Goal: Transaction & Acquisition: Purchase product/service

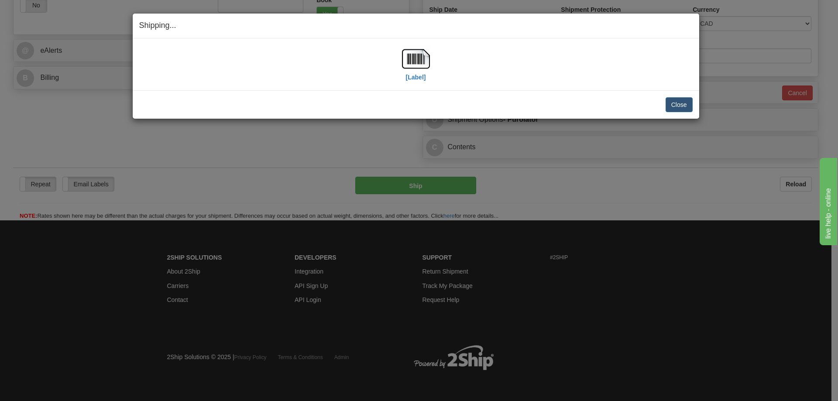
scroll to position [325, 0]
drag, startPoint x: 512, startPoint y: 85, endPoint x: 524, endPoint y: 85, distance: 12.2
click at [514, 85] on div "[Label] IMPORTANT NOTICE Embassy / Consulate / Government Building / Hospital C…" at bounding box center [416, 64] width 566 height 52
click at [676, 105] on button "Close" at bounding box center [678, 104] width 27 height 15
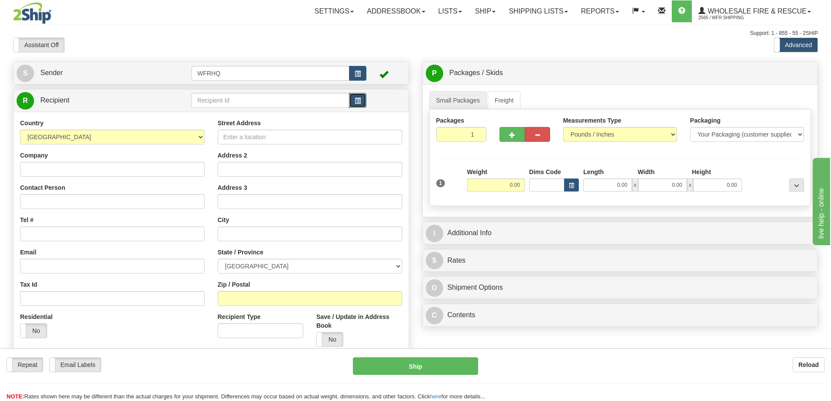
click at [360, 103] on span "button" at bounding box center [358, 101] width 6 height 6
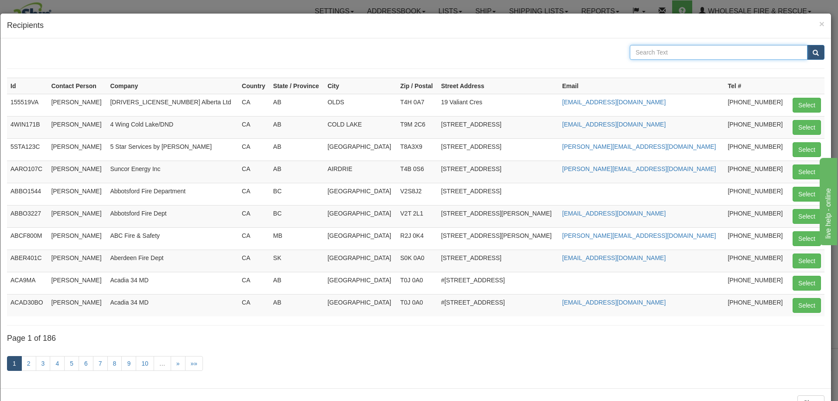
click at [671, 46] on input "text" at bounding box center [719, 52] width 178 height 15
type input "Inuvik"
click at [807, 45] on button "submit" at bounding box center [815, 52] width 17 height 15
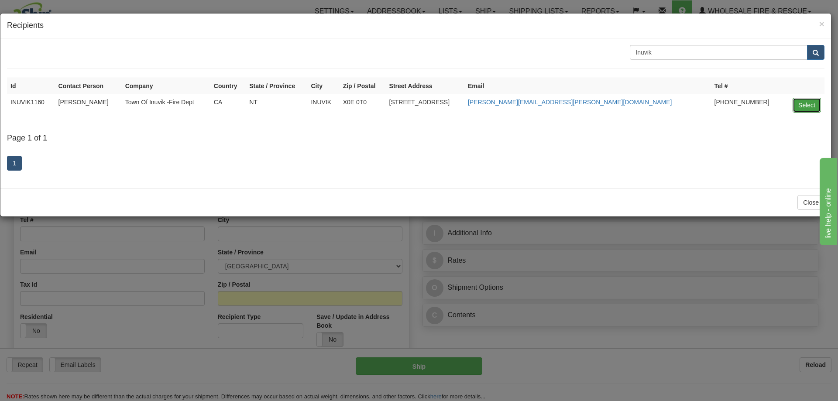
click at [811, 102] on button "Select" at bounding box center [806, 105] width 28 height 15
type input "INUVIK1160"
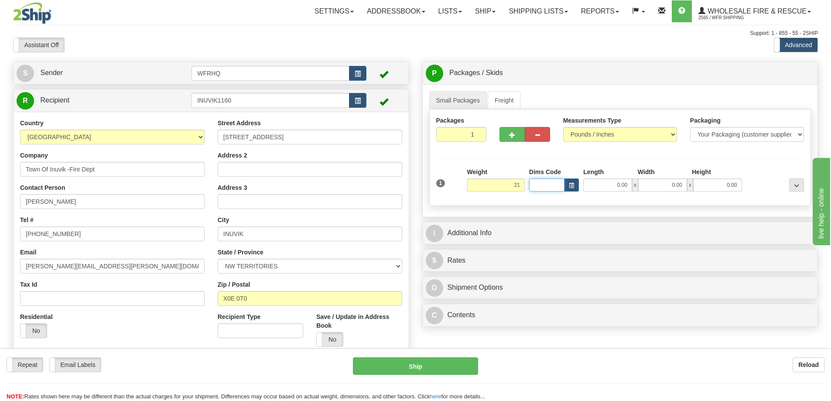
type input "21.00"
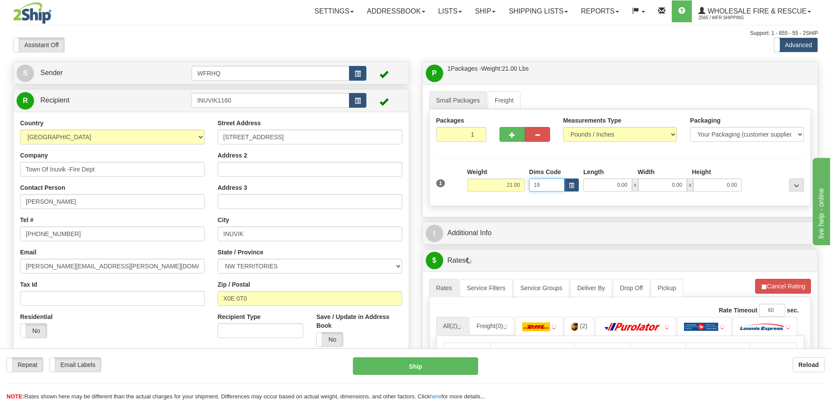
type input "1"
type input "19.00"
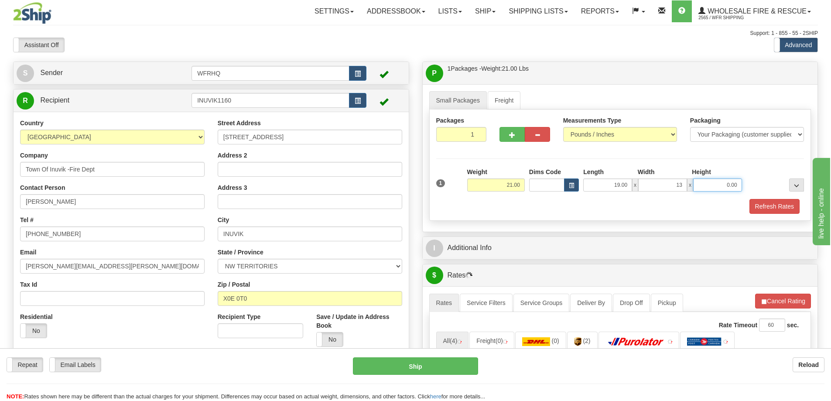
type input "13.00"
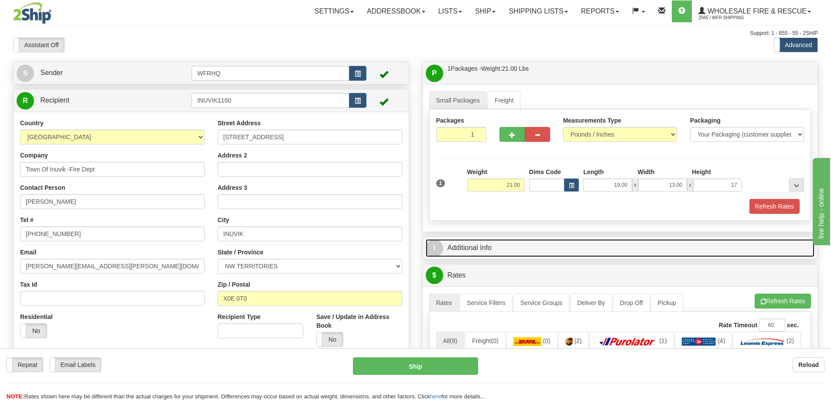
type input "17.00"
click at [478, 247] on link "I Additional Info" at bounding box center [620, 248] width 389 height 18
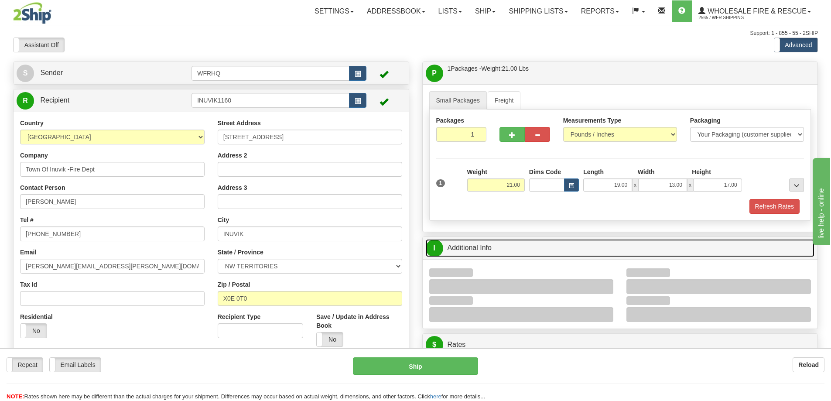
scroll to position [44, 0]
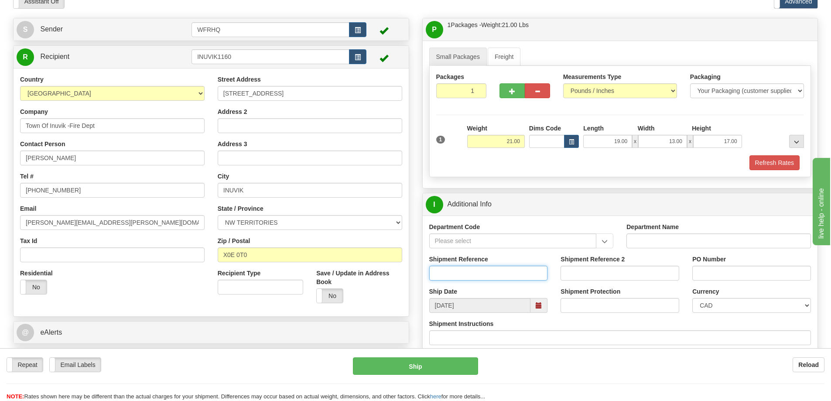
click at [462, 280] on input "Shipment Reference" at bounding box center [488, 273] width 119 height 15
type input "S39903 - 26345"
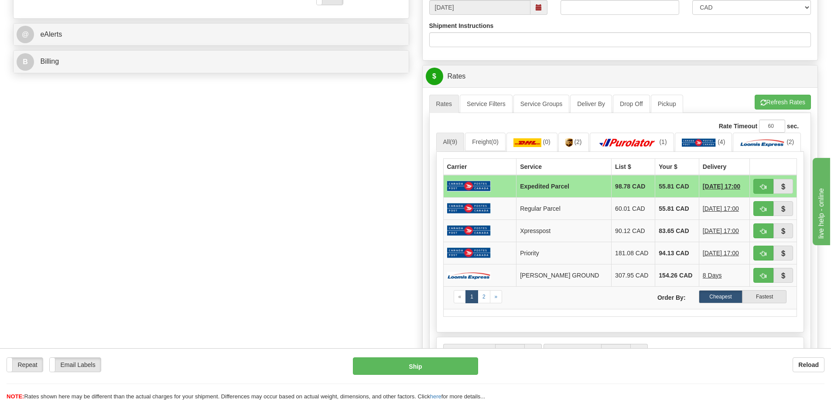
scroll to position [349, 0]
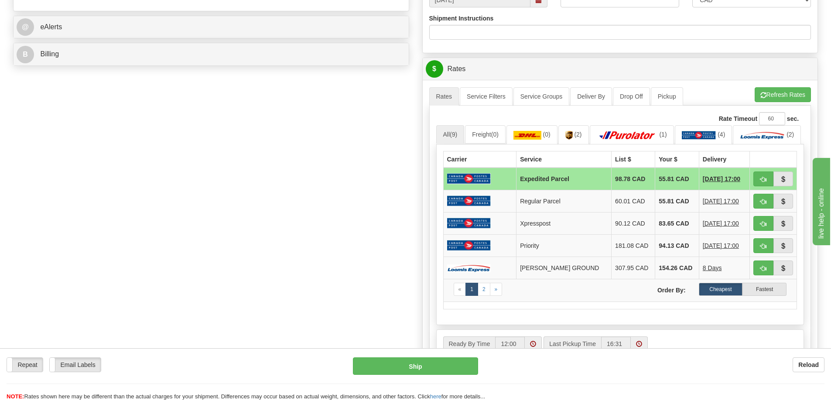
type input "Brian"
click at [761, 182] on span "button" at bounding box center [763, 180] width 6 height 6
type input "DOM.EP"
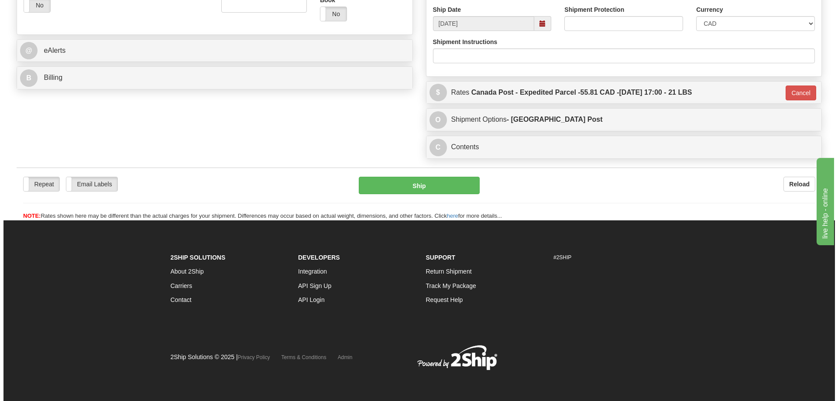
scroll to position [325, 0]
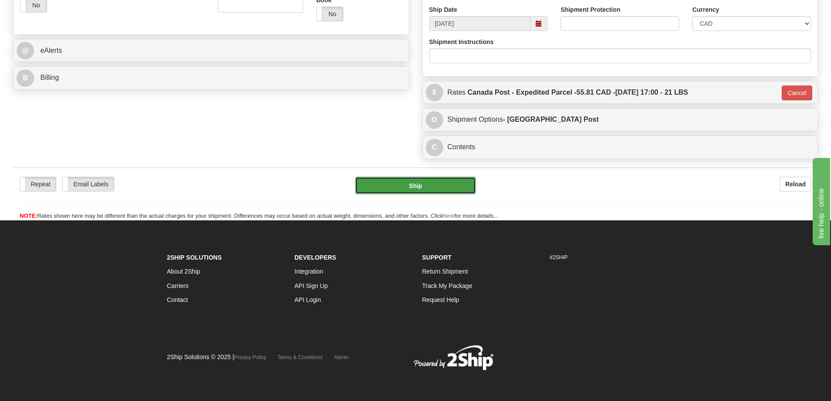
click at [435, 189] on button "Ship" at bounding box center [415, 185] width 121 height 17
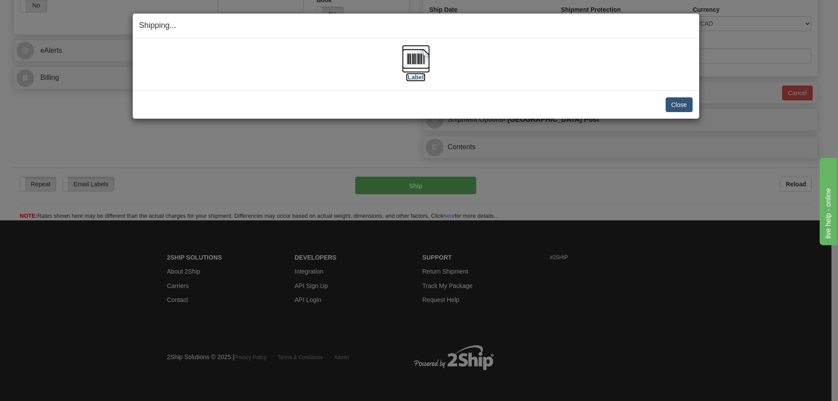
click at [424, 58] on img at bounding box center [416, 59] width 28 height 28
click at [259, 58] on div "[Label]" at bounding box center [415, 64] width 553 height 39
click at [678, 107] on button "Close" at bounding box center [678, 104] width 27 height 15
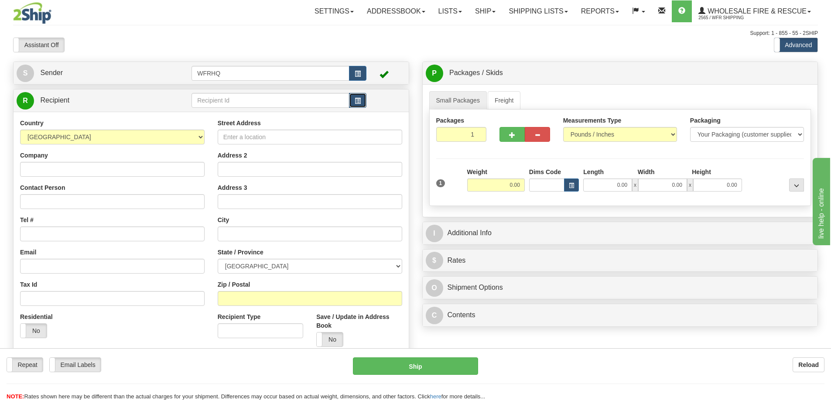
click at [353, 99] on button "button" at bounding box center [357, 100] width 17 height 15
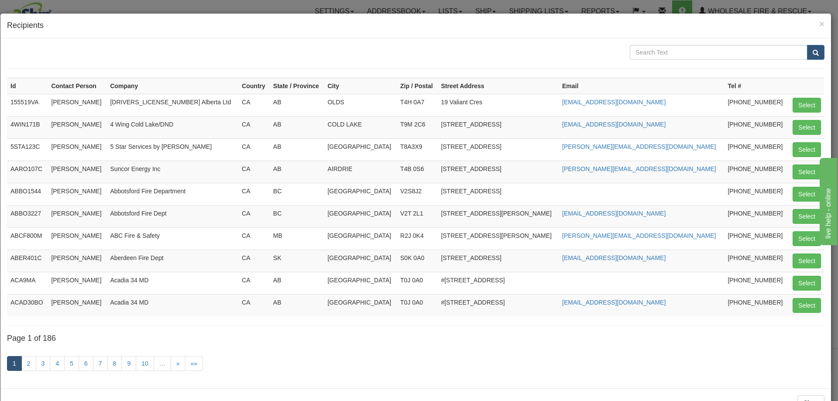
click at [126, 336] on h4 "Page 1 of 186" at bounding box center [415, 338] width 817 height 9
click at [682, 54] on input "text" at bounding box center [719, 52] width 178 height 15
type input "Strath"
click at [807, 45] on button "submit" at bounding box center [815, 52] width 17 height 15
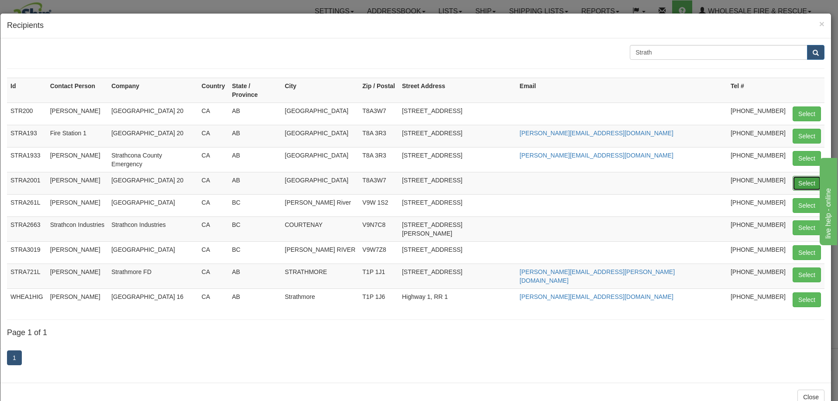
click at [798, 176] on button "Select" at bounding box center [806, 183] width 28 height 15
type input "STRA2001"
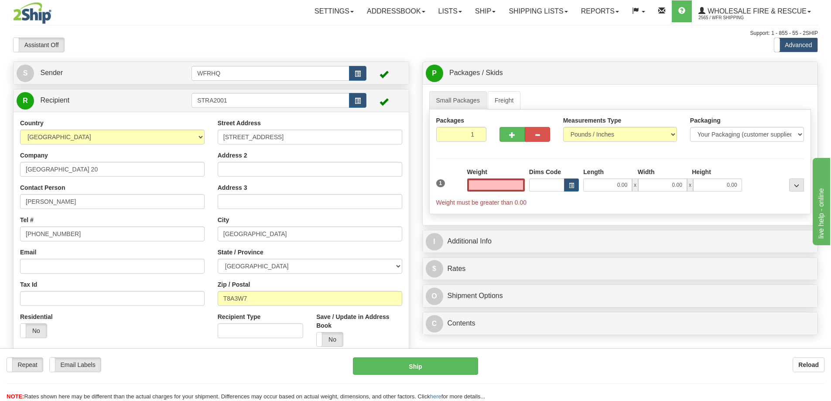
type input "0.00"
click at [75, 264] on input "Email" at bounding box center [112, 266] width 185 height 15
paste input "heather.price@strathcona.ca"
type input "heather.price@strathcona.ca"
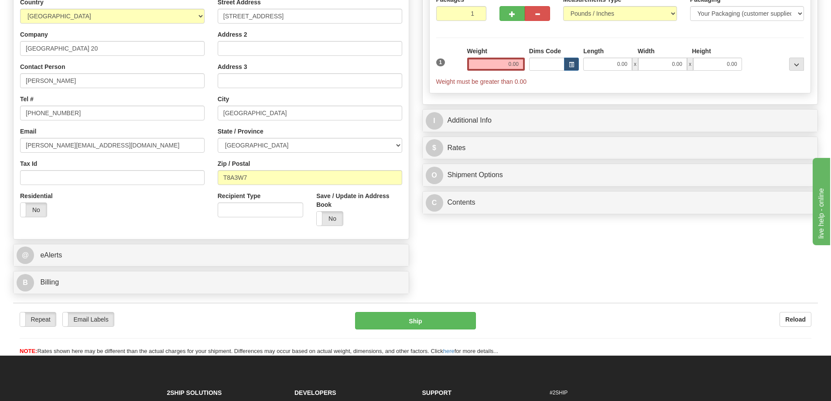
scroll to position [131, 0]
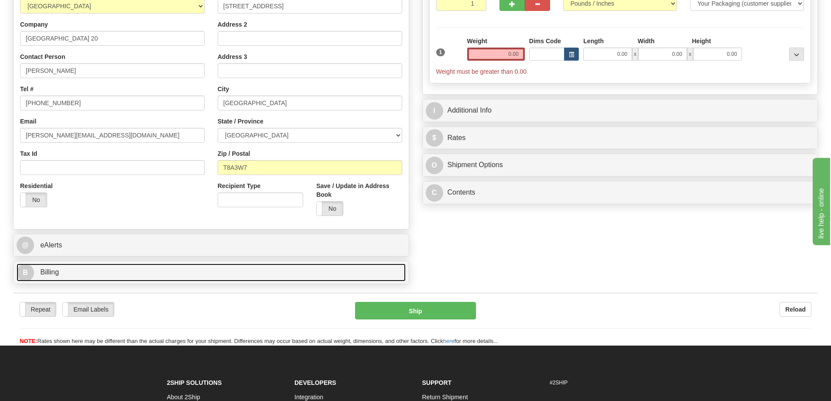
click at [34, 272] on link "B Billing" at bounding box center [211, 273] width 389 height 18
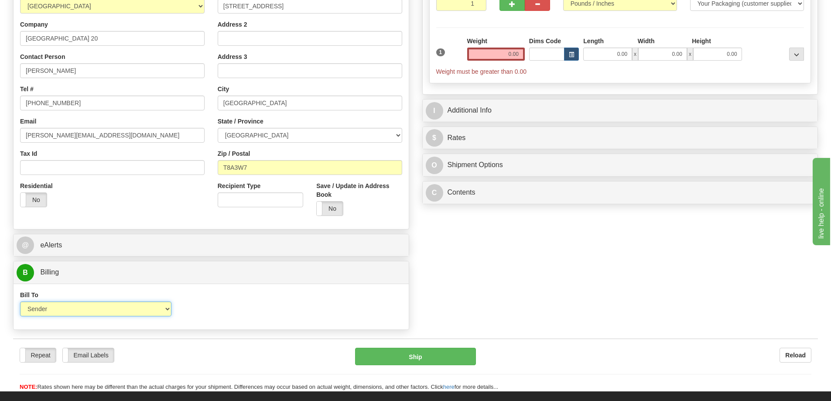
click at [147, 304] on select "Sender Recipient Third Party Collect" at bounding box center [95, 308] width 151 height 15
select select "2"
click at [20, 301] on select "Sender Recipient Third Party Collect" at bounding box center [95, 308] width 151 height 15
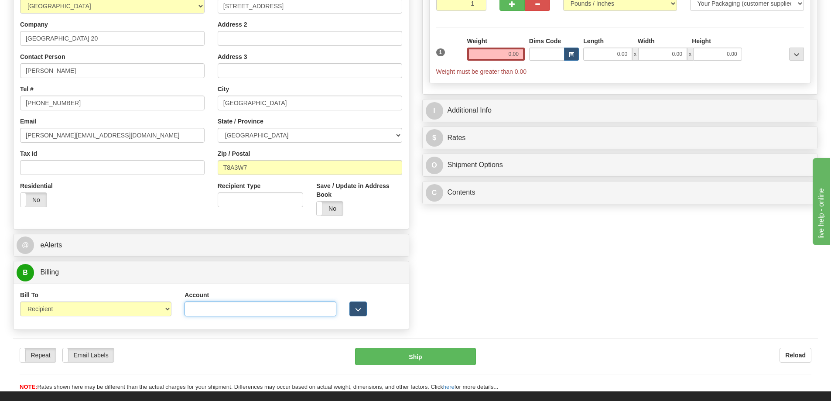
click at [227, 308] on input "Account" at bounding box center [260, 308] width 151 height 15
paste input "2269494"
type input "2269494"
click at [509, 55] on input "0.00" at bounding box center [496, 54] width 58 height 13
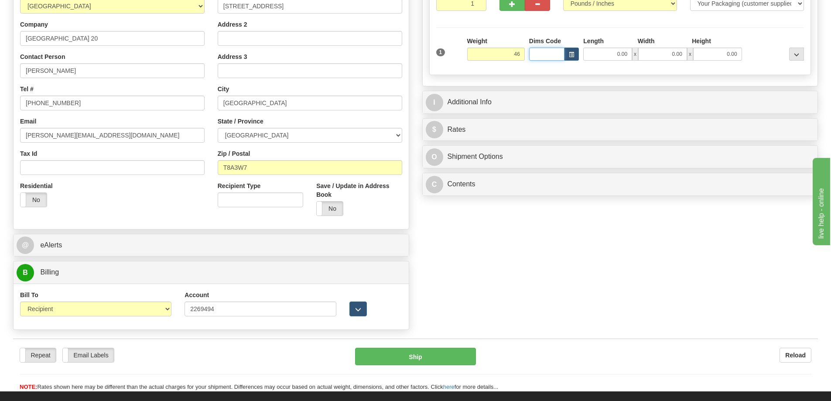
type input "46.00"
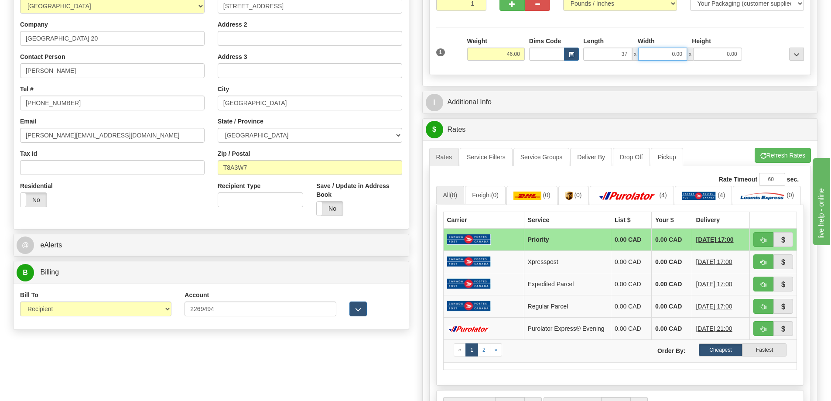
type input "37.00"
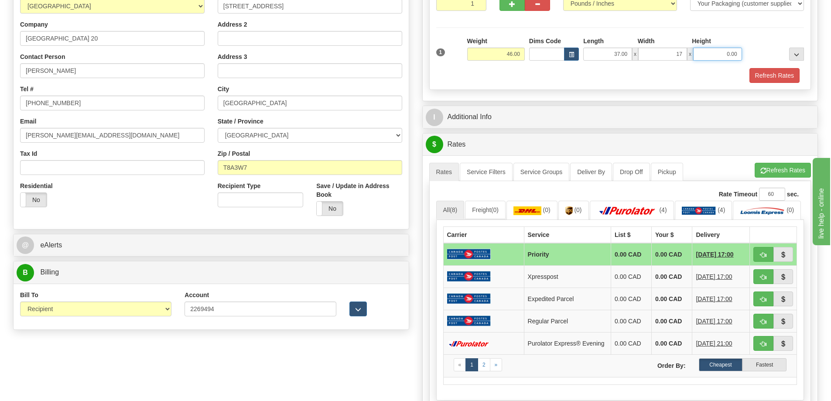
type input "17.00"
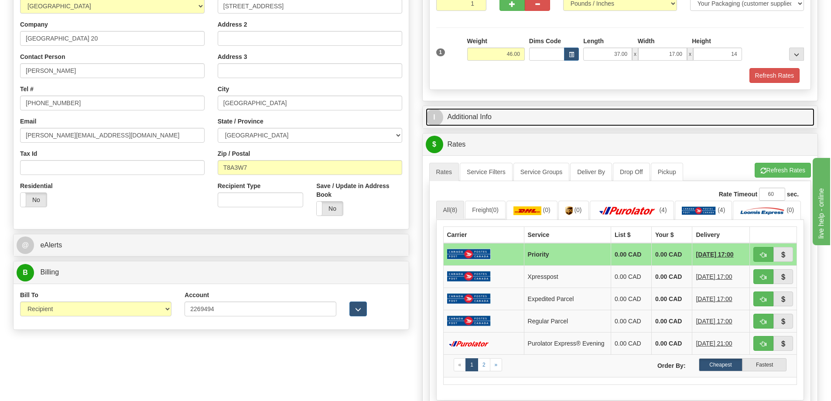
type input "14.00"
click at [462, 119] on link "I Additional Info" at bounding box center [620, 117] width 389 height 18
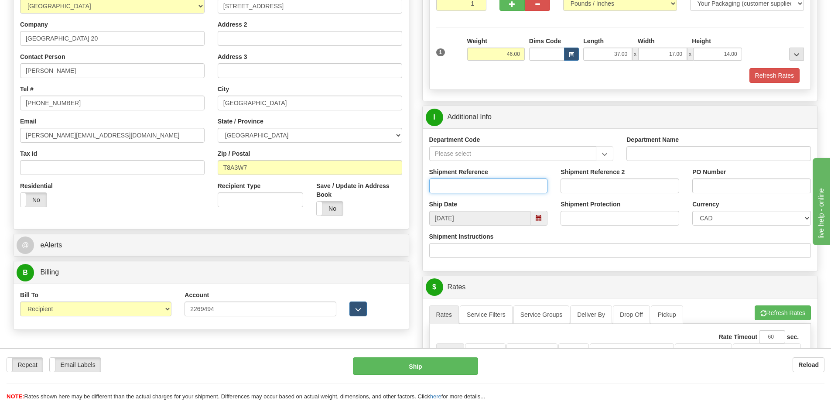
click at [470, 188] on input "Shipment Reference" at bounding box center [488, 185] width 119 height 15
type input "S44903 - 29854"
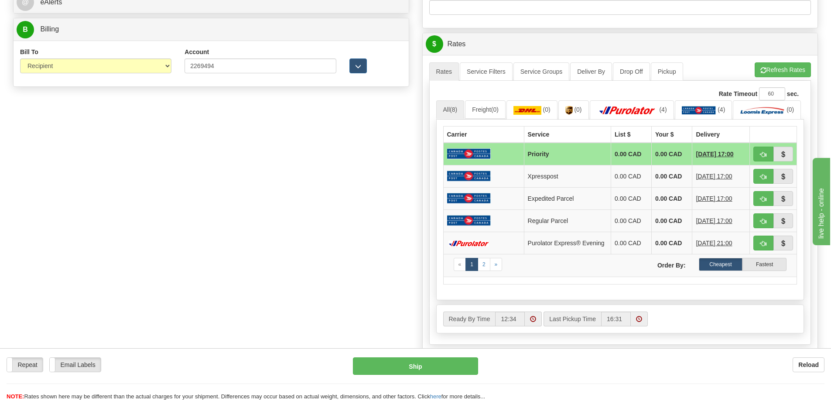
scroll to position [393, 0]
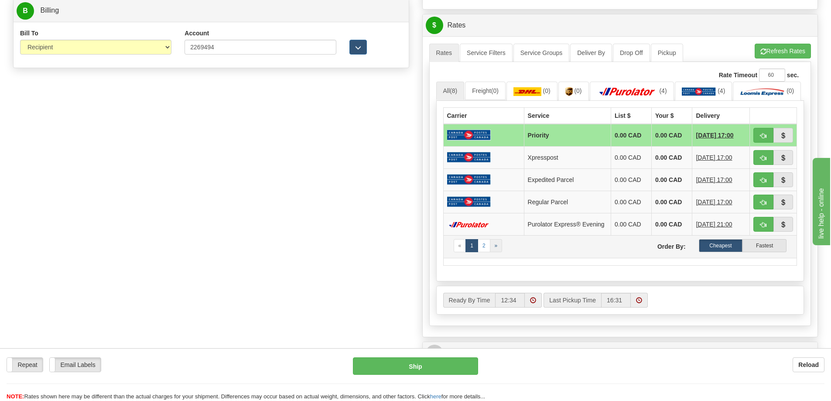
type input "RO/00760"
click at [493, 252] on link "»" at bounding box center [496, 245] width 13 height 13
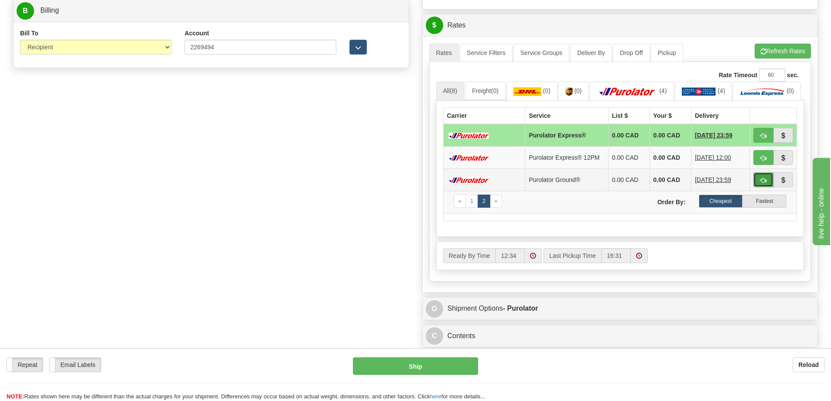
click at [762, 183] on span "button" at bounding box center [763, 181] width 6 height 6
type input "260"
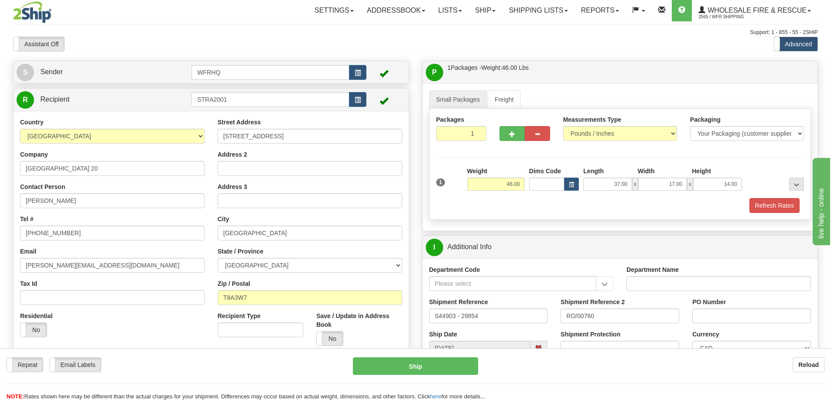
scroll to position [0, 0]
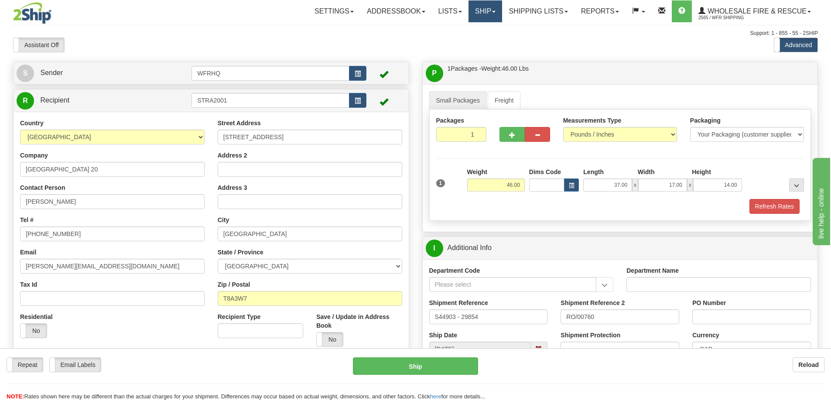
click at [480, 16] on link "Ship" at bounding box center [486, 11] width 34 height 22
click at [515, 11] on link "Shipping lists" at bounding box center [538, 11] width 72 height 22
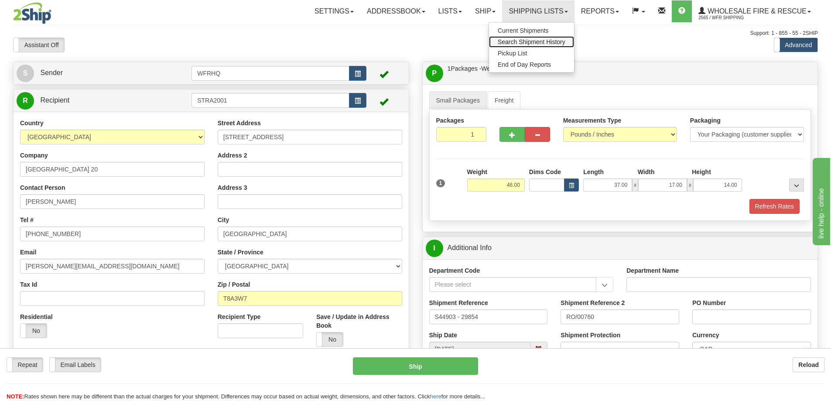
click at [506, 41] on span "Search Shipment History" at bounding box center [532, 41] width 68 height 7
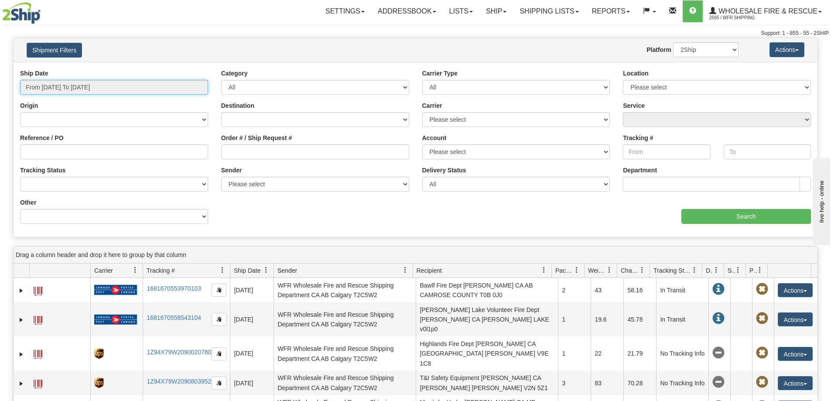
type input "[DATE]"
click at [174, 89] on input "From [DATE] To [DATE]" at bounding box center [114, 87] width 188 height 15
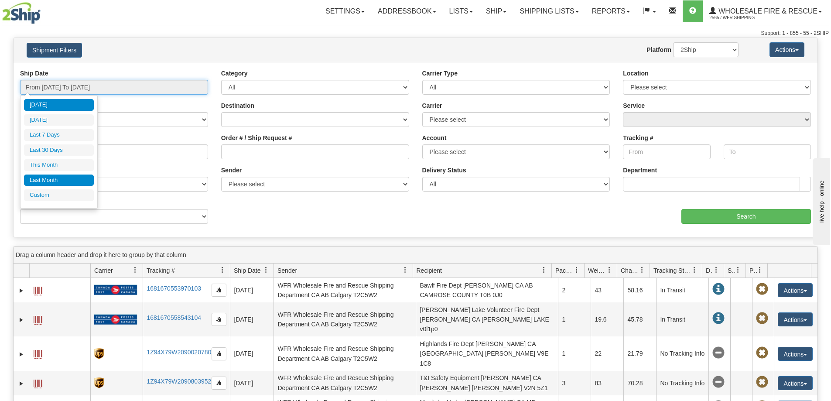
type input "[DATE]"
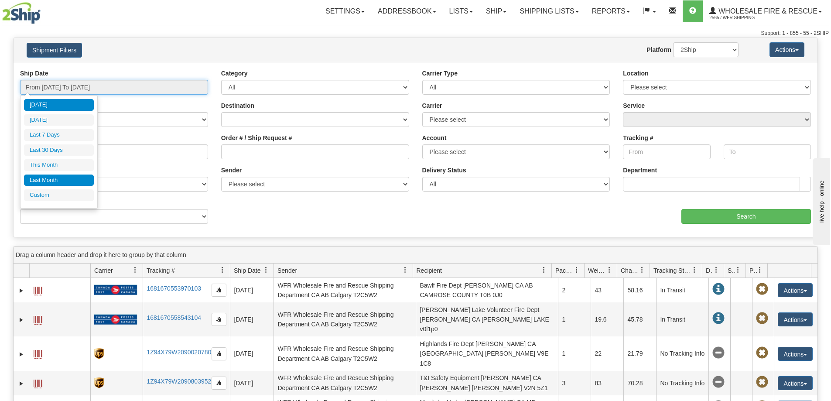
type input "[DATE]"
click at [57, 192] on li "Custom" at bounding box center [59, 195] width 70 height 12
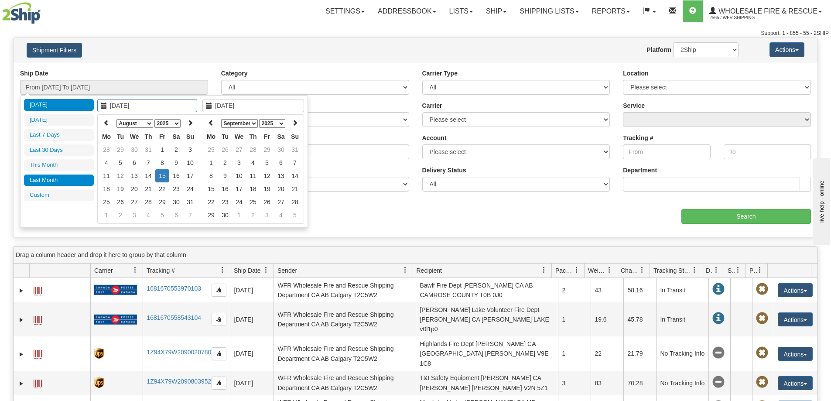
type input "[DATE]"
type input "07/31/2025"
type input "08/11/2025"
type input "[DATE]"
click at [146, 122] on select "January February March April May June July August September October November De…" at bounding box center [134, 123] width 37 height 9
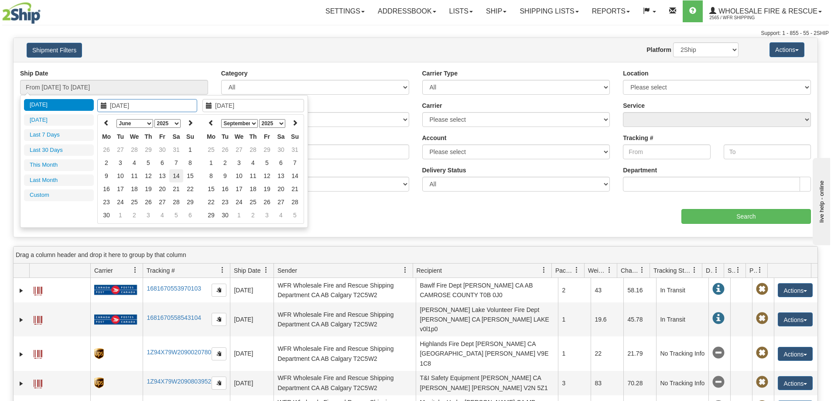
type input "06/14/2025"
click at [171, 175] on td "14" at bounding box center [176, 175] width 14 height 13
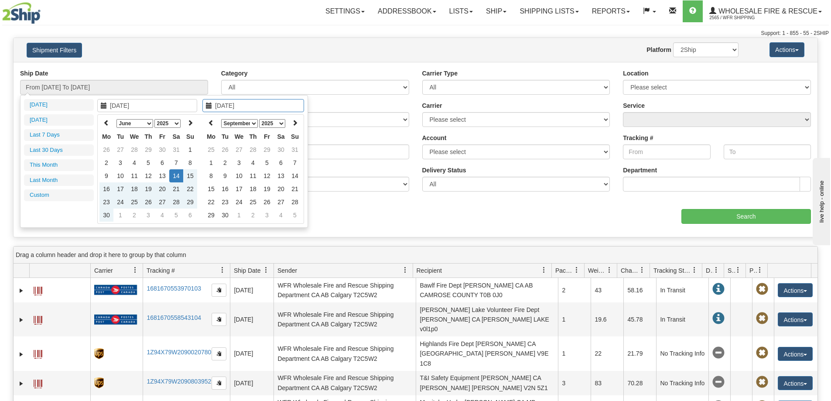
click at [254, 123] on select "January February March April May June July August September October November De…" at bounding box center [239, 123] width 37 height 9
type input "06/18/2025"
click at [239, 191] on td "18" at bounding box center [239, 188] width 14 height 13
type input "From 06/14/2025 To 06/18/2025"
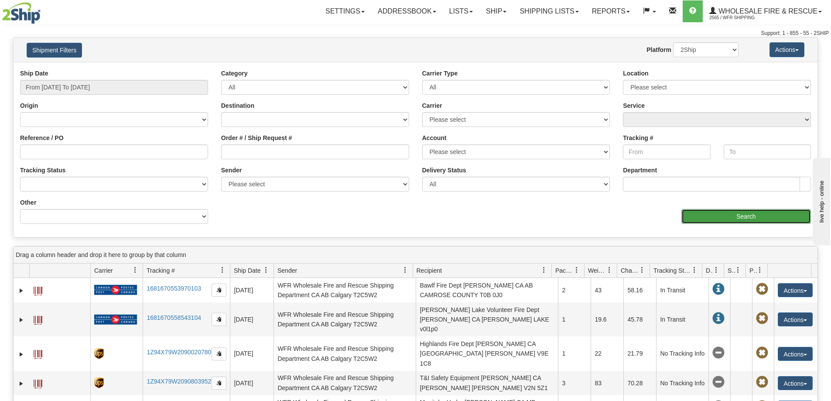
click at [734, 218] on input "Search" at bounding box center [747, 216] width 130 height 15
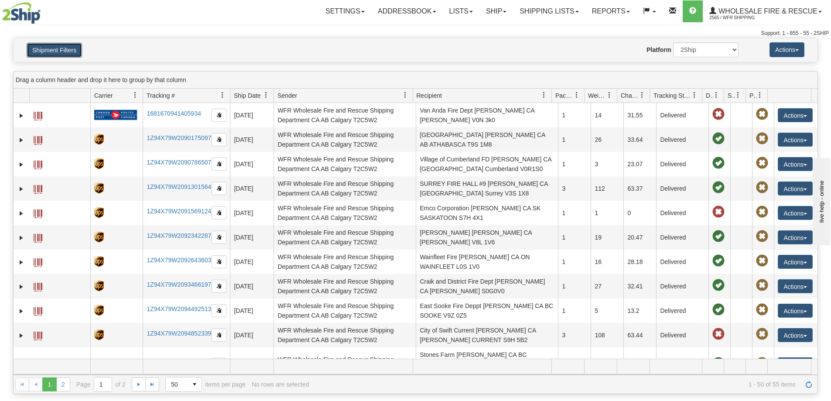
click at [68, 53] on button "Shipment Filters" at bounding box center [54, 50] width 55 height 15
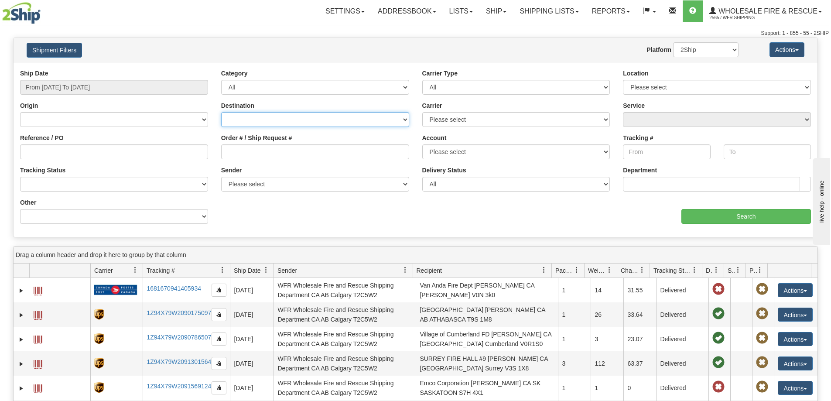
click at [405, 121] on select "Canada United States Mexico Puerto Rico Romania Australia New Zealand SouthAfri…" at bounding box center [315, 119] width 188 height 15
select select "US"
click at [221, 112] on select "Canada United States Mexico Puerto Rico Romania Australia New Zealand SouthAfri…" at bounding box center [315, 119] width 188 height 15
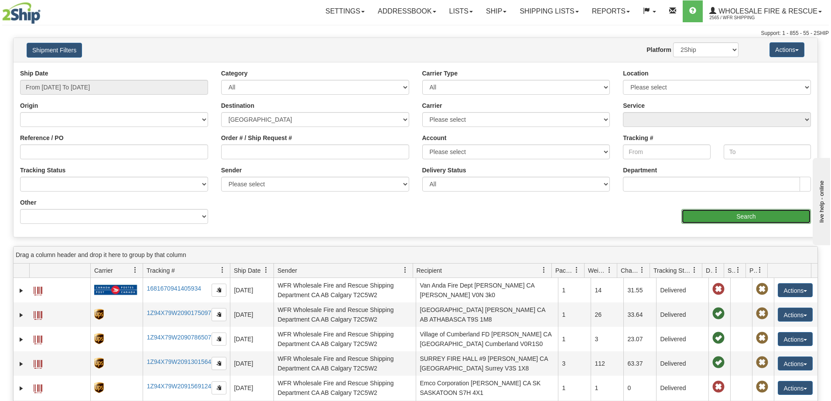
click at [726, 219] on input "Search" at bounding box center [747, 216] width 130 height 15
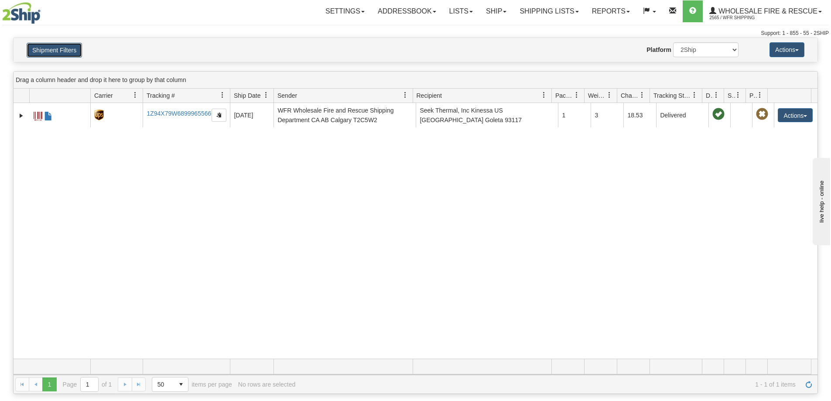
click at [60, 54] on button "Shipment Filters" at bounding box center [54, 50] width 55 height 15
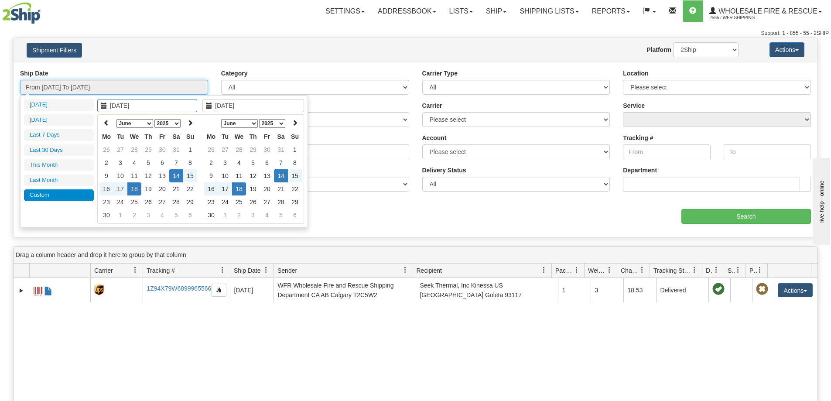
click at [140, 86] on input "From 06/14/2025 To 06/18/2025" at bounding box center [114, 87] width 188 height 15
click at [253, 123] on select "January February March April May June July August September October November De…" at bounding box center [239, 123] width 37 height 9
type input "07/26/2025"
click at [277, 188] on td "26" at bounding box center [281, 188] width 14 height 13
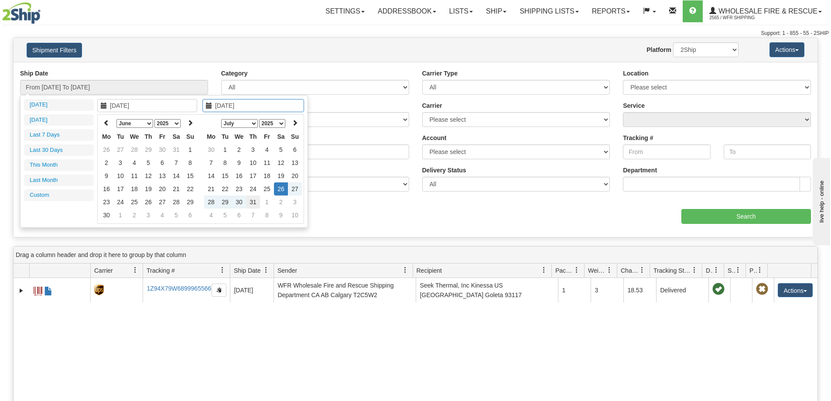
type input "07/31/2025"
click at [257, 204] on td "31" at bounding box center [253, 201] width 14 height 13
type input "From 07/26/2025 To 07/31/2025"
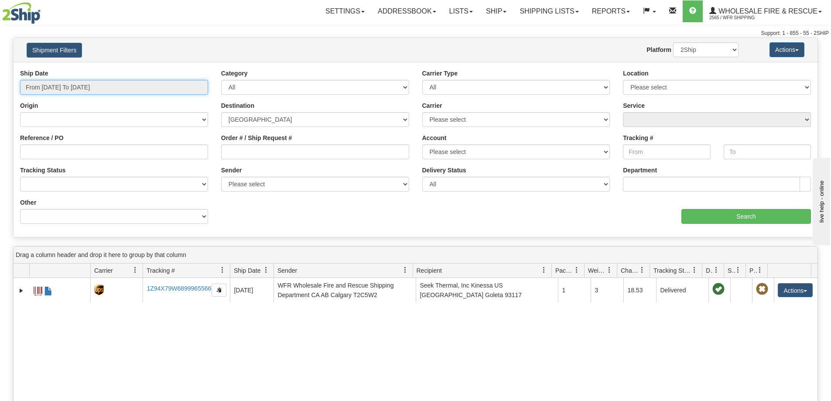
click at [124, 89] on input "From 07/26/2025 To 07/31/2025" at bounding box center [114, 87] width 188 height 15
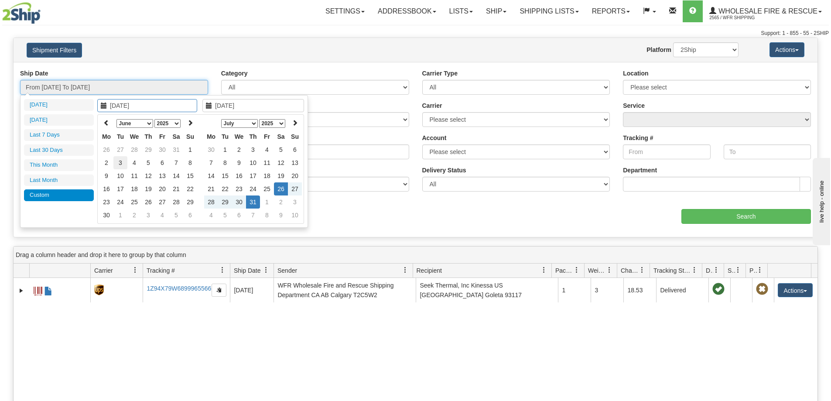
type input "06/03/2025"
click at [119, 163] on td "3" at bounding box center [120, 162] width 14 height 13
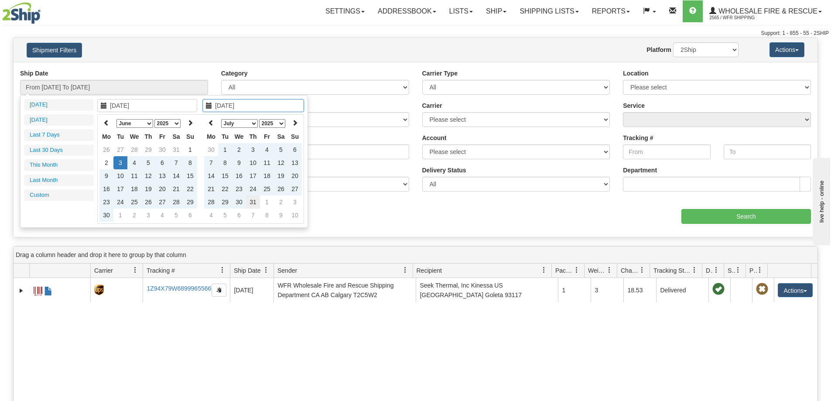
type input "07/31/2025"
click at [258, 203] on td "31" at bounding box center [253, 201] width 14 height 13
type input "From 06/03/2025 To 07/31/2025"
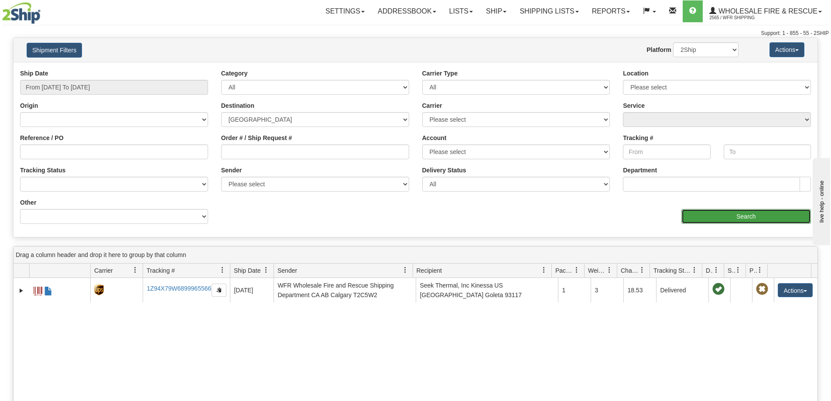
click at [770, 216] on input "Search" at bounding box center [747, 216] width 130 height 15
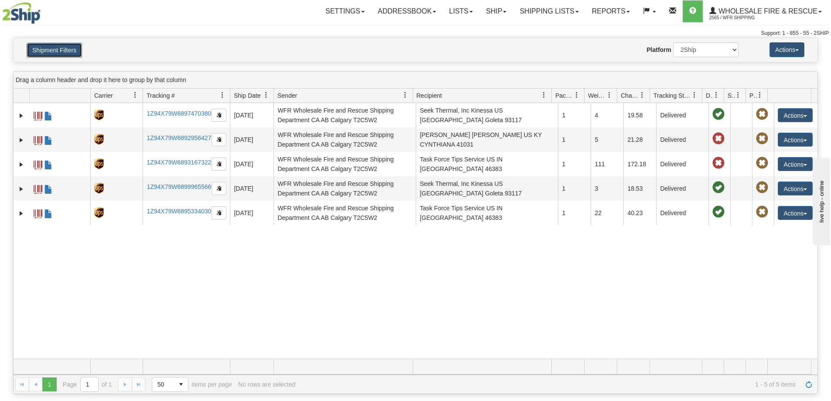
click at [69, 51] on button "Shipment Filters" at bounding box center [54, 50] width 55 height 15
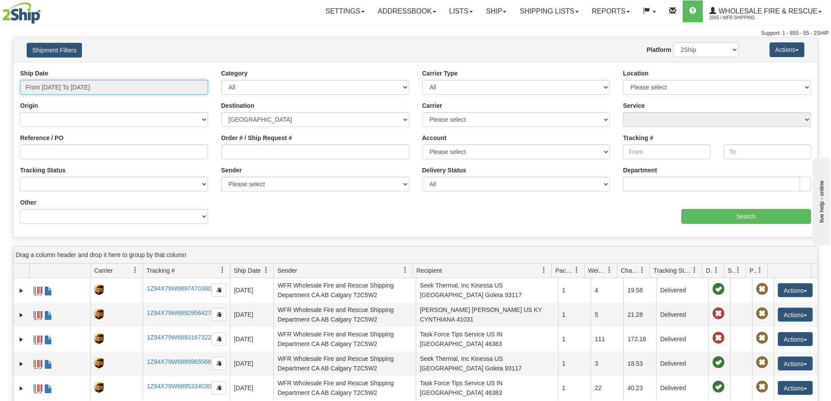
click at [128, 86] on input "From 06/03/2025 To 07/31/2025" at bounding box center [114, 87] width 188 height 15
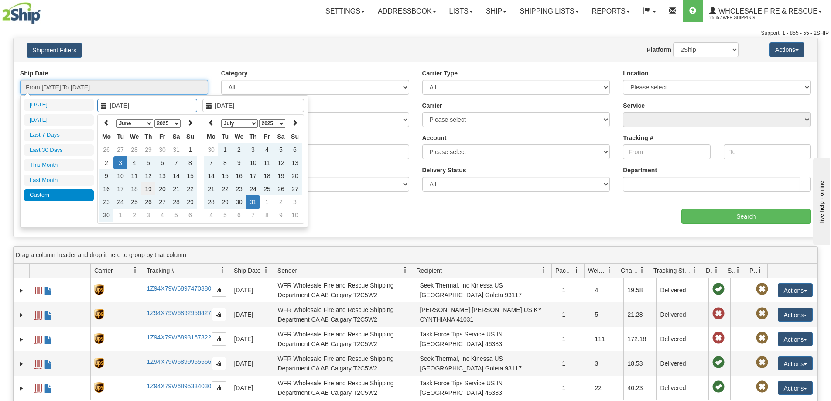
type input "06/19/2025"
click at [146, 189] on td "19" at bounding box center [148, 188] width 14 height 13
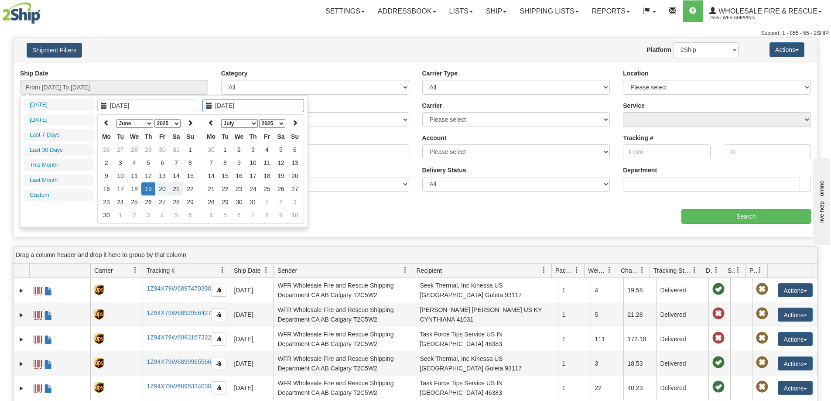
type input "06/21/2025"
click at [174, 190] on td "21" at bounding box center [176, 188] width 14 height 13
type input "From 06/19/2025 To 06/21/2025"
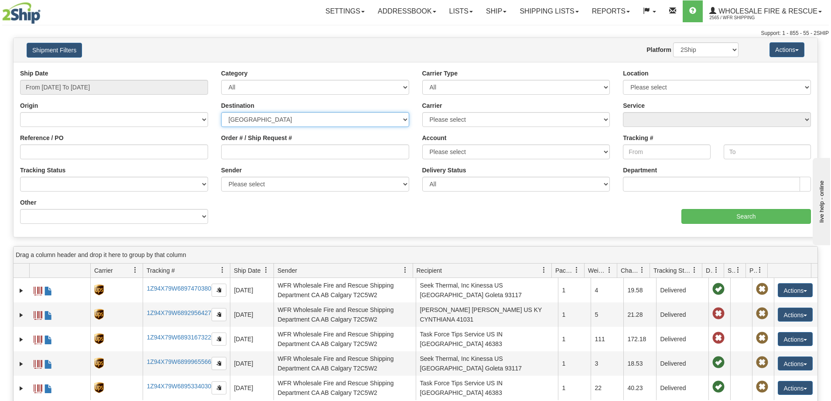
click at [399, 120] on select "Canada United States Mexico Puerto Rico Romania Australia New Zealand SouthAfri…" at bounding box center [315, 119] width 188 height 15
select select
click at [221, 112] on select "Canada United States Mexico Puerto Rico Romania Australia New Zealand SouthAfri…" at bounding box center [315, 119] width 188 height 15
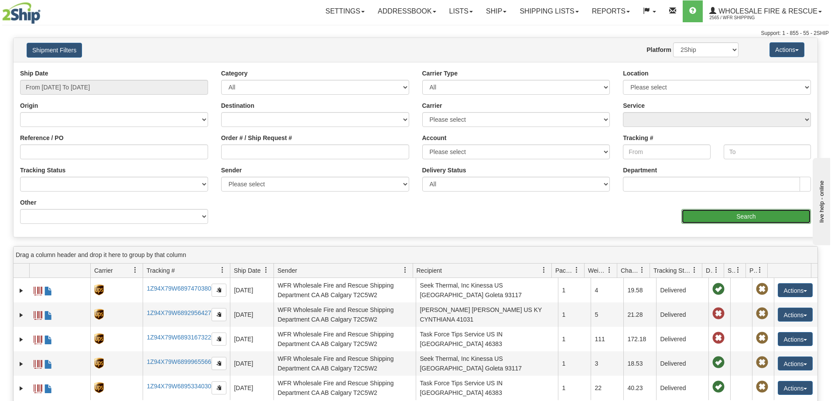
click at [730, 217] on input "Search" at bounding box center [747, 216] width 130 height 15
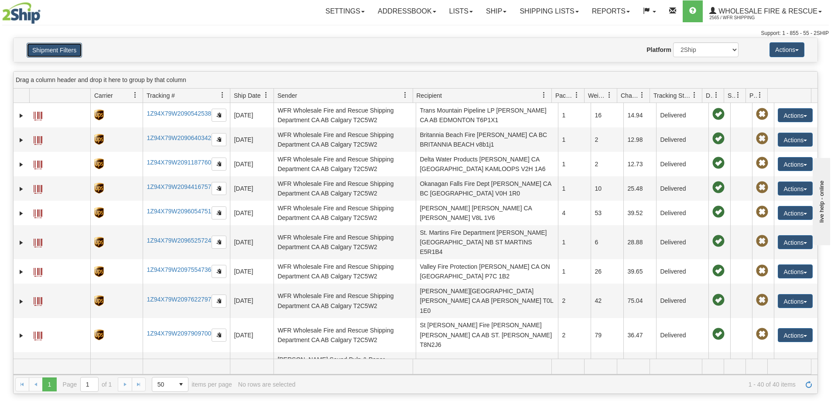
click at [65, 52] on button "Shipment Filters" at bounding box center [54, 50] width 55 height 15
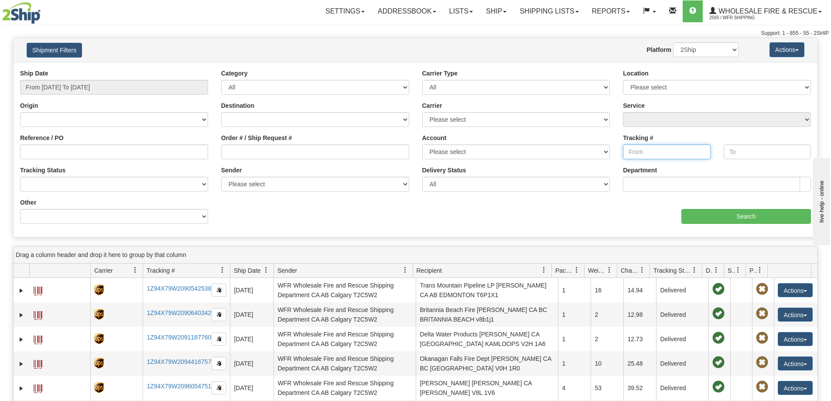
click at [643, 147] on input "Tracking #" at bounding box center [666, 151] width 87 height 15
paste input "1Z94X79W6893167322"
type input "1Z94X79W6893167322"
click at [160, 85] on input "From 06/19/2025 To 06/21/2025" at bounding box center [114, 87] width 188 height 15
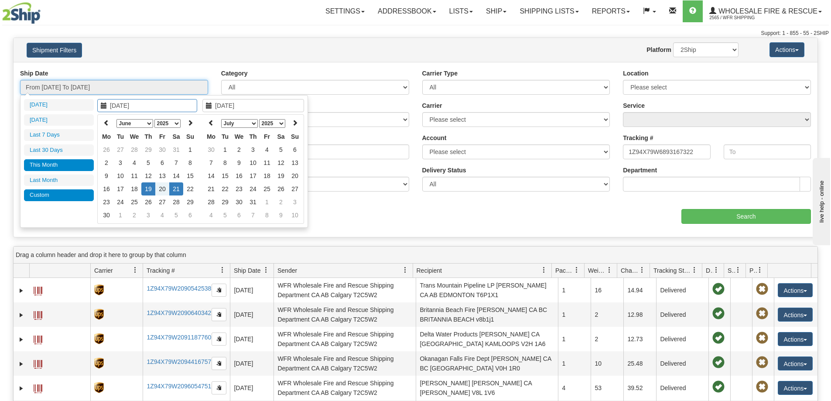
type input "07/17/2025"
type input "[DATE]"
type input "06/19/2025"
type input "06/21/2025"
type input "08/01/2025"
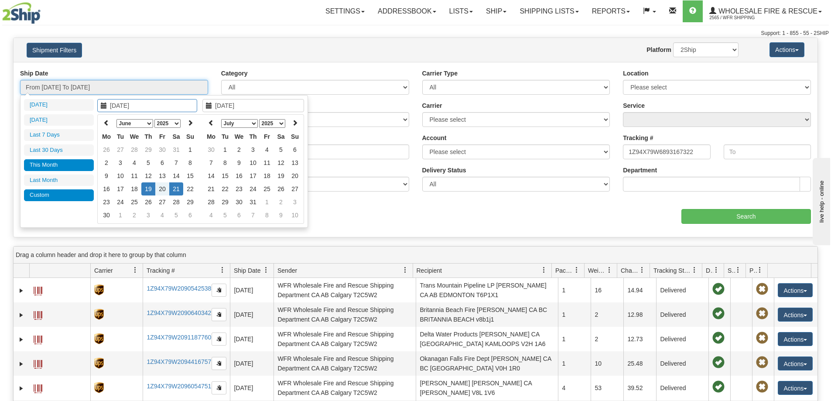
type input "08/31/2025"
type input "06/19/2025"
type input "06/21/2025"
type input "07/01/2025"
type input "07/31/2025"
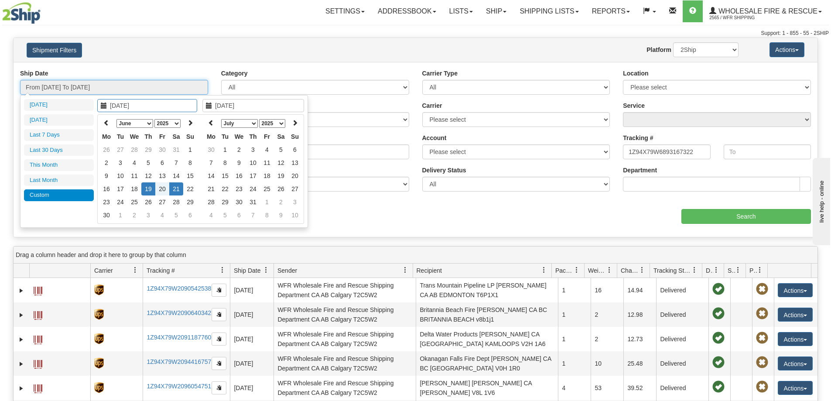
type input "06/19/2025"
type input "06/21/2025"
click at [133, 121] on select "January February March April May June July August September October November De…" at bounding box center [134, 123] width 37 height 9
type input "05/01/2025"
click at [151, 148] on td "1" at bounding box center [148, 149] width 14 height 13
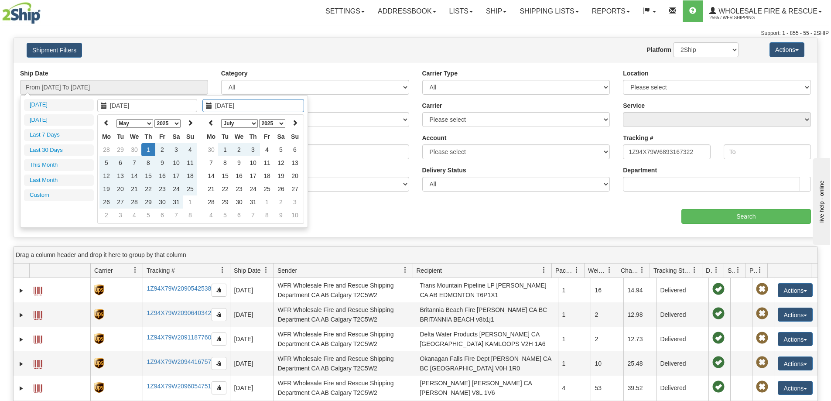
click at [250, 124] on select "January February March April May June July August September October November De…" at bounding box center [239, 123] width 37 height 9
type input "08/16/2025"
click at [284, 176] on td "16" at bounding box center [281, 175] width 14 height 13
type input "From 05/01/2025 To 08/16/2025"
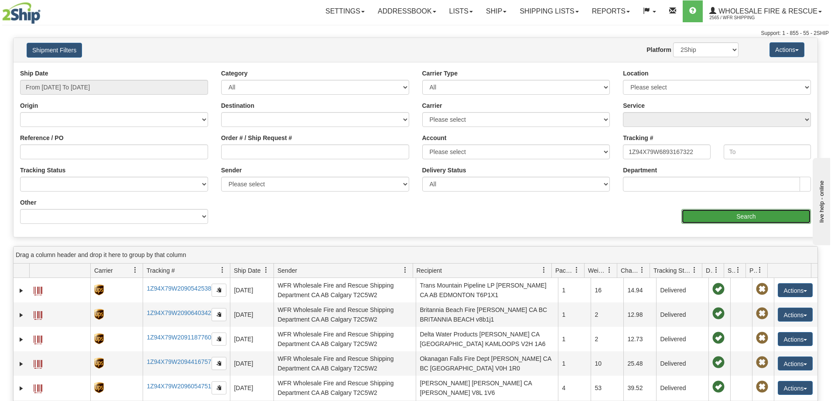
click at [726, 219] on input "Search" at bounding box center [747, 216] width 130 height 15
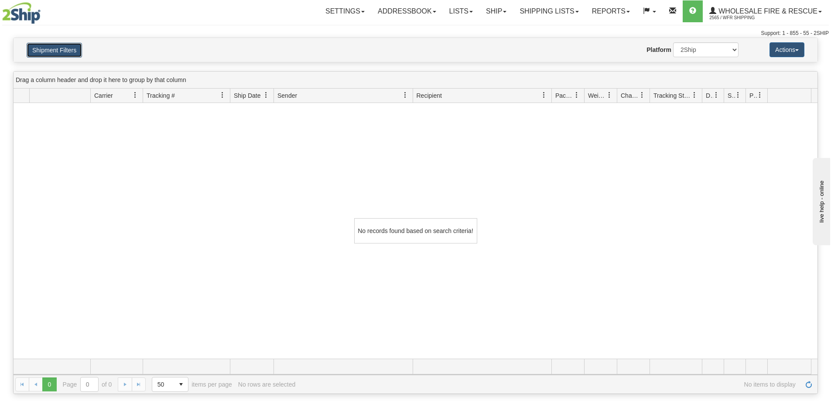
click at [64, 48] on button "Shipment Filters" at bounding box center [54, 50] width 55 height 15
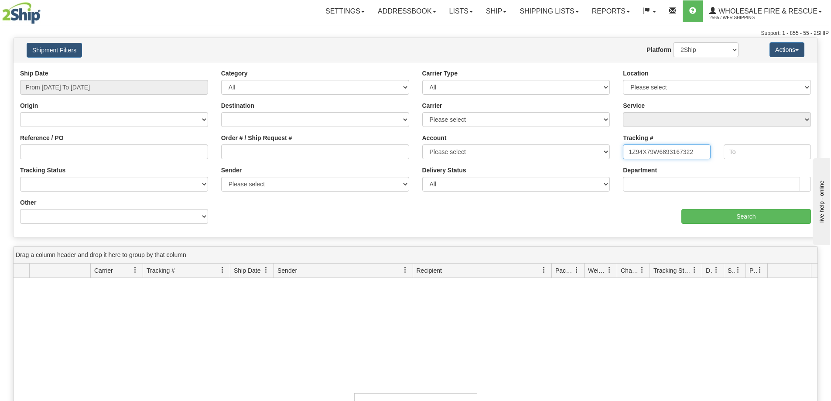
drag, startPoint x: 696, startPoint y: 149, endPoint x: 569, endPoint y: 162, distance: 128.1
click at [569, 162] on div "Ship Date From 05/01/2025 To 08/16/2025 Category All Inbound Outbound Carrier T…" at bounding box center [416, 149] width 804 height 161
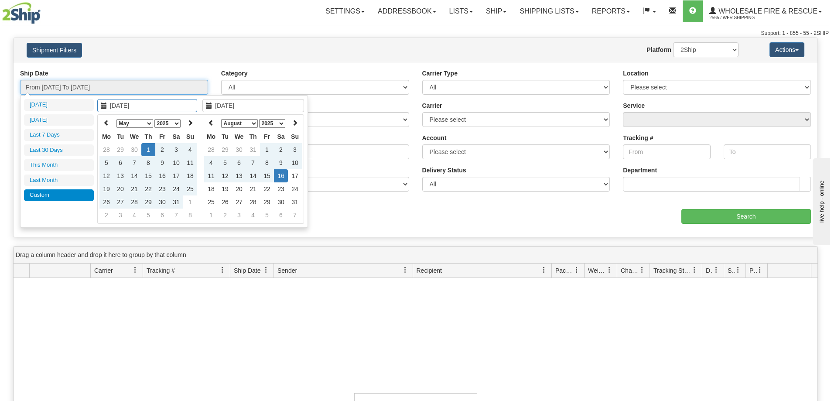
click at [147, 83] on input "From 05/01/2025 To 08/16/2025" at bounding box center [114, 87] width 188 height 15
click at [147, 123] on select "January February March April May June July August September October November De…" at bounding box center [134, 123] width 37 height 9
click at [146, 125] on select "January February March April May June July August September October November De…" at bounding box center [134, 123] width 37 height 9
type input "05/16/2025"
click at [159, 176] on td "16" at bounding box center [162, 175] width 14 height 13
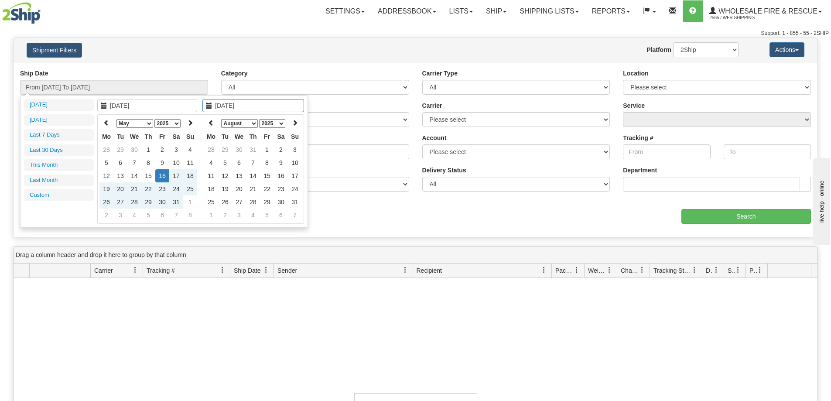
click at [254, 123] on select "January February March April May June July August September October November De…" at bounding box center [239, 123] width 37 height 9
click at [221, 119] on select "January February March April May June July August September October November De…" at bounding box center [239, 123] width 37 height 9
type input "08/16/2025"
click at [278, 176] on td "16" at bounding box center [281, 175] width 14 height 13
type input "From 05/16/2025 To 08/16/2025"
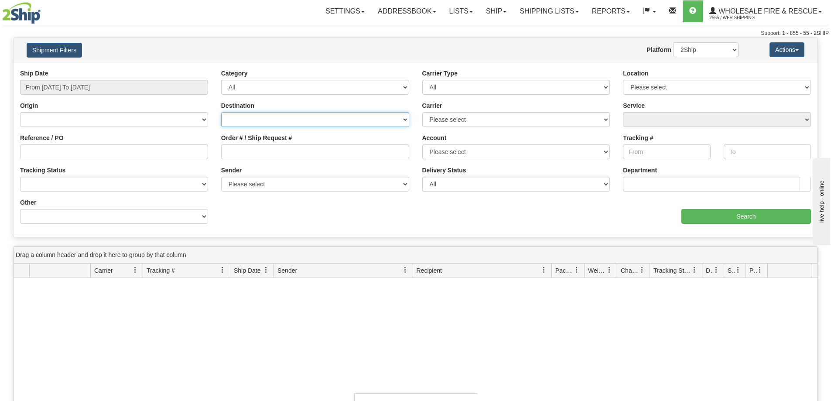
click at [378, 123] on select "Canada United States Mexico Puerto Rico Romania Australia New Zealand SouthAfri…" at bounding box center [315, 119] width 188 height 15
select select "US"
click at [221, 112] on select "Canada United States Mexico Puerto Rico Romania Australia New Zealand SouthAfri…" at bounding box center [315, 119] width 188 height 15
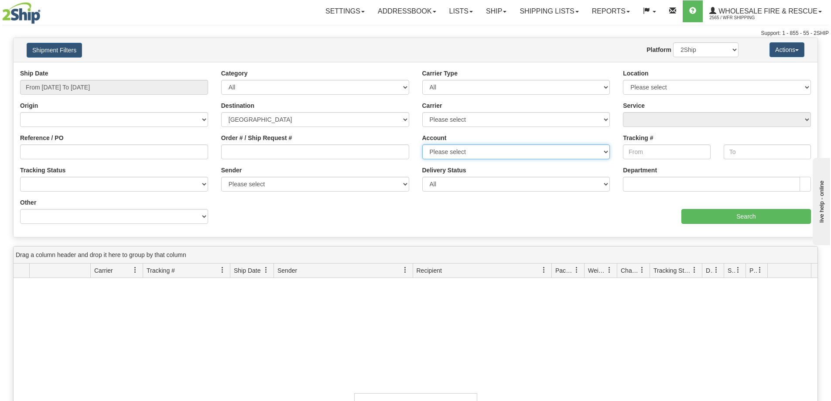
click at [549, 157] on select "Please select Van-Kam/Mustang Kindersley LTL WFR Manaitoulin DHL Loomis Buffalo…" at bounding box center [516, 151] width 188 height 15
select select "13822"
click at [422, 144] on select "Please select Van-Kam/Mustang Kindersley LTL WFR Manaitoulin DHL Loomis Buffalo…" at bounding box center [516, 151] width 188 height 15
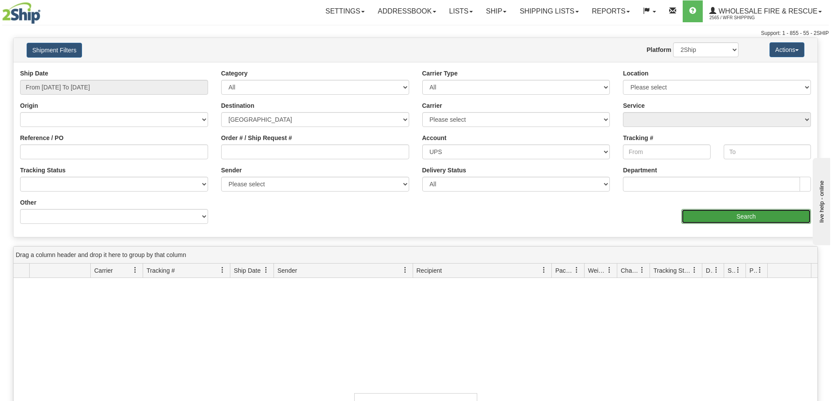
click at [728, 214] on input "Search" at bounding box center [747, 216] width 130 height 15
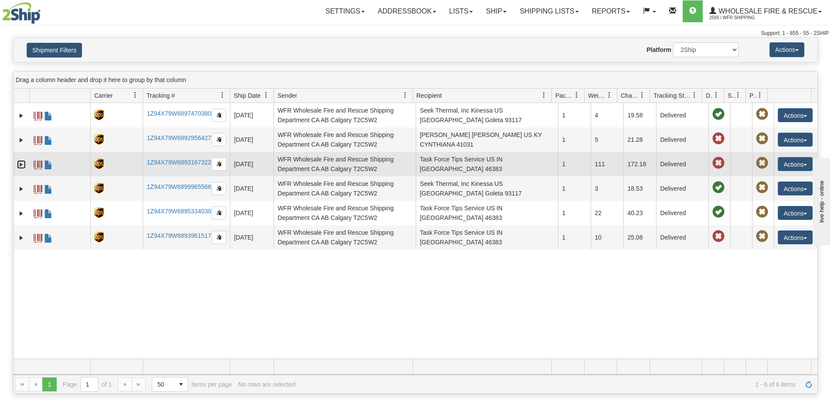
click at [21, 165] on link "Expand" at bounding box center [21, 164] width 9 height 9
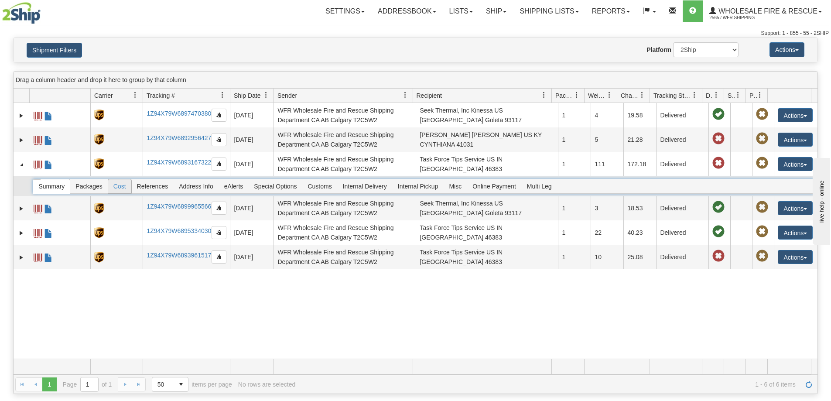
click at [111, 184] on span "Cost" at bounding box center [119, 186] width 23 height 14
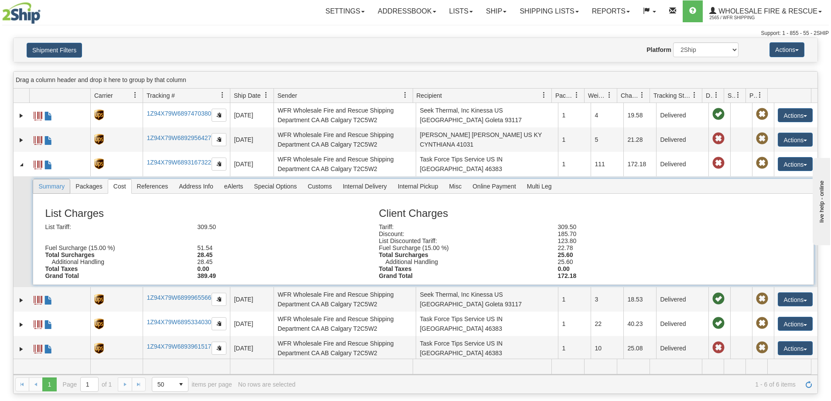
click at [50, 192] on span "Summary" at bounding box center [51, 186] width 37 height 14
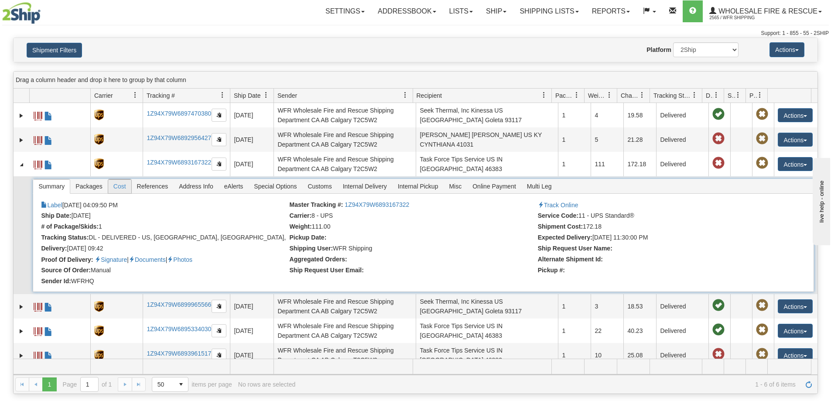
click at [121, 188] on span "Cost" at bounding box center [119, 186] width 23 height 14
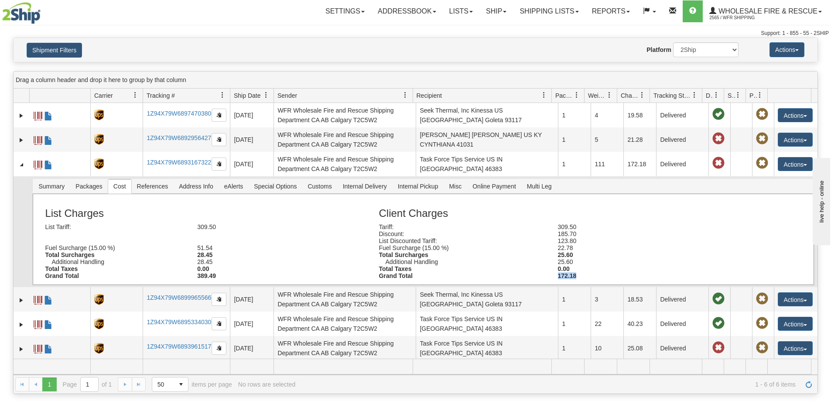
drag, startPoint x: 554, startPoint y: 276, endPoint x: 578, endPoint y: 276, distance: 24.0
click at [578, 276] on div "172.18" at bounding box center [640, 275] width 179 height 7
click at [587, 274] on div "172.18" at bounding box center [640, 275] width 179 height 7
click at [64, 187] on span "Summary" at bounding box center [51, 186] width 37 height 14
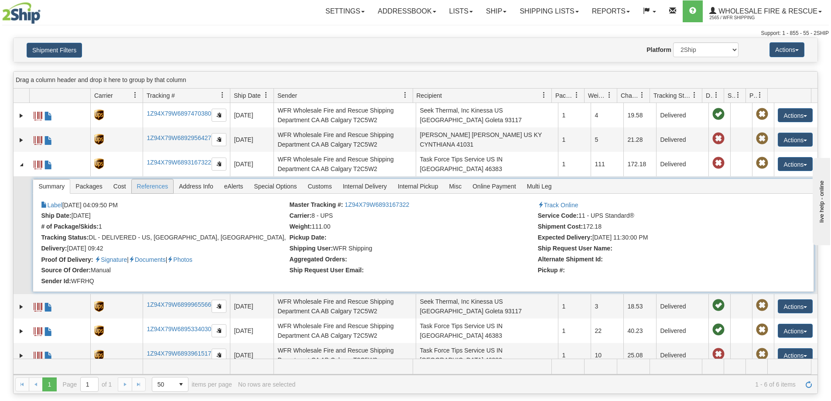
click at [152, 191] on span "References" at bounding box center [153, 186] width 42 height 14
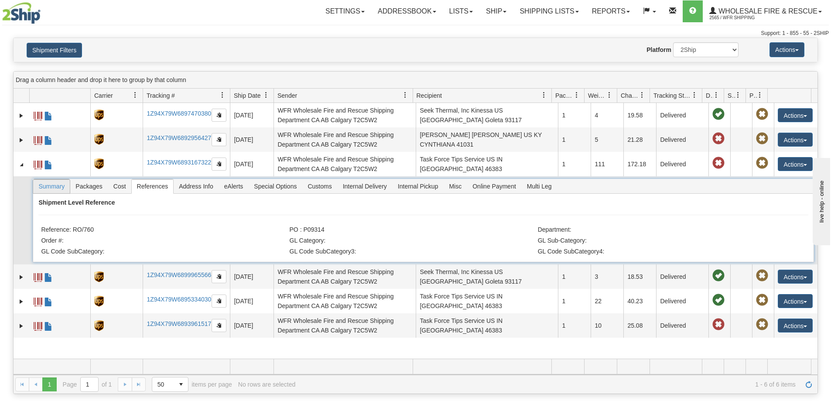
click at [63, 192] on span "Summary" at bounding box center [51, 186] width 37 height 14
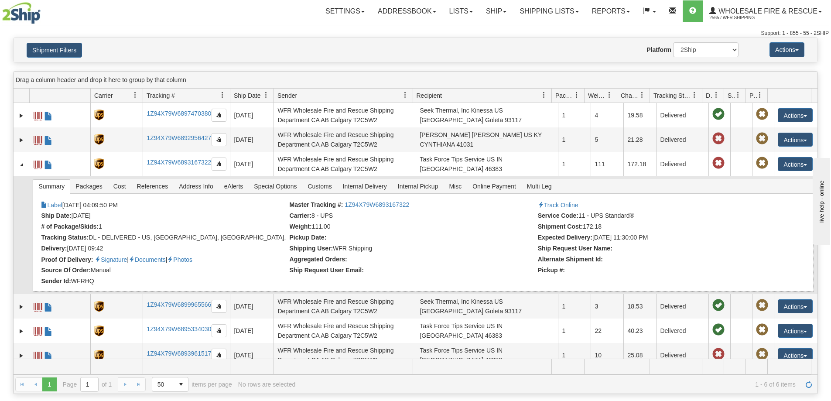
drag, startPoint x: 580, startPoint y: 226, endPoint x: 603, endPoint y: 226, distance: 23.1
click at [603, 226] on li "Shipment Cost: 172.18" at bounding box center [661, 227] width 246 height 9
copy link "1Z94X79W6893167322"
drag, startPoint x: 409, startPoint y: 205, endPoint x: 342, endPoint y: 208, distance: 66.8
click at [342, 208] on li "Master Tracking #: 1Z94X79W6893167322" at bounding box center [413, 205] width 246 height 9
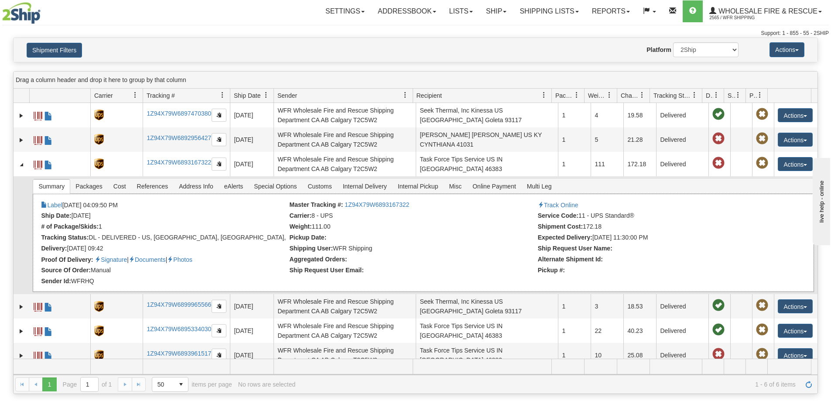
click at [462, 251] on li "Shipping User: WFR Shipping" at bounding box center [413, 249] width 246 height 9
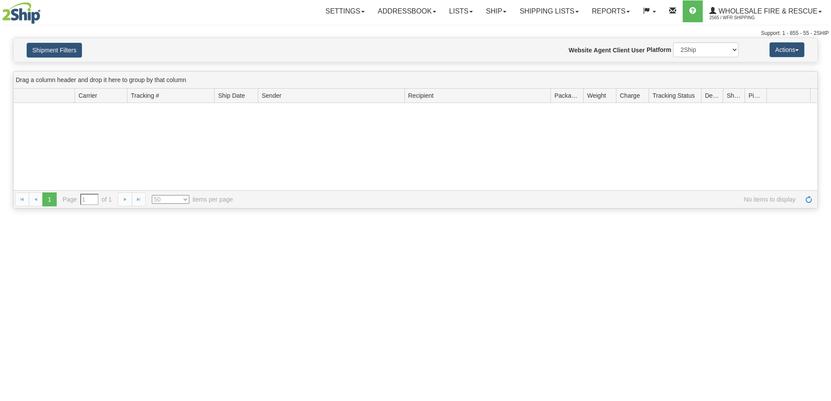
select select "US"
select select "50"
type input "From [DATE] To [DATE]"
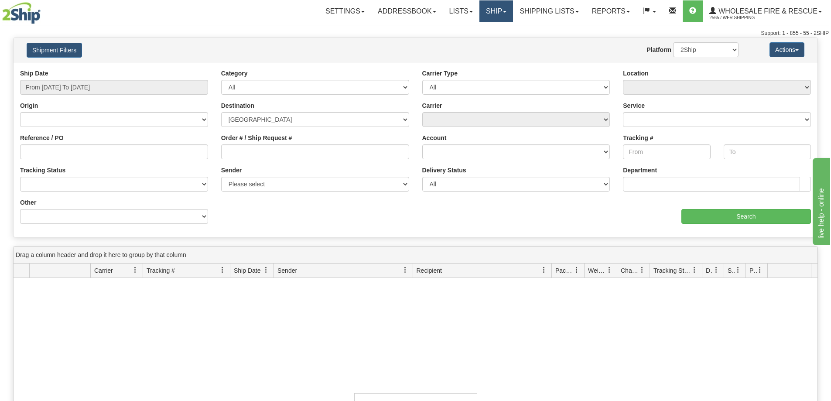
click at [482, 6] on link "Ship" at bounding box center [496, 11] width 34 height 22
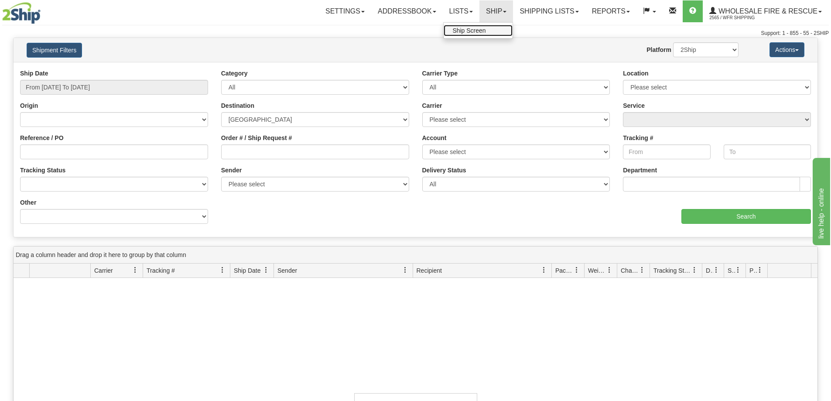
click at [476, 29] on span "Ship Screen" at bounding box center [468, 30] width 33 height 7
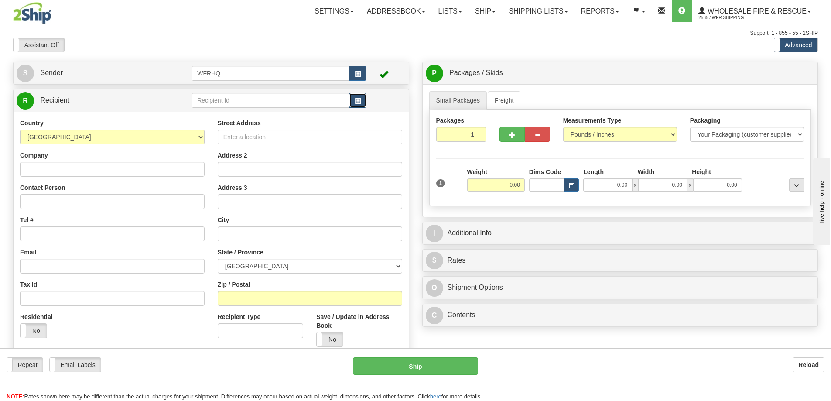
click at [359, 100] on span "button" at bounding box center [358, 101] width 6 height 6
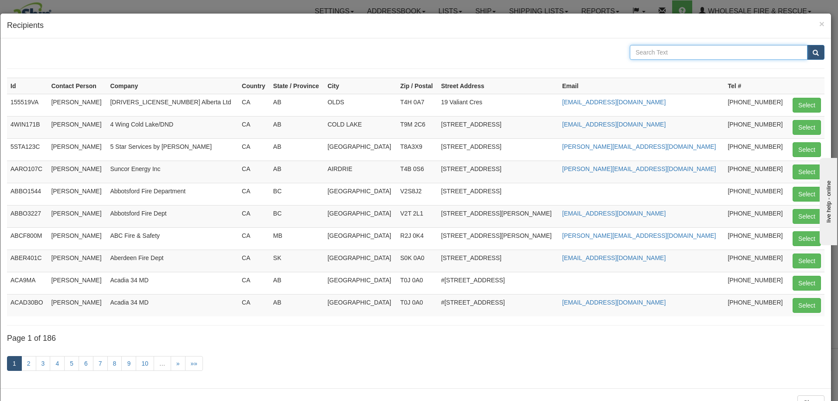
click at [692, 52] on input "text" at bounding box center [719, 52] width 178 height 15
type input "Strathcona"
click at [807, 45] on button "submit" at bounding box center [815, 52] width 17 height 15
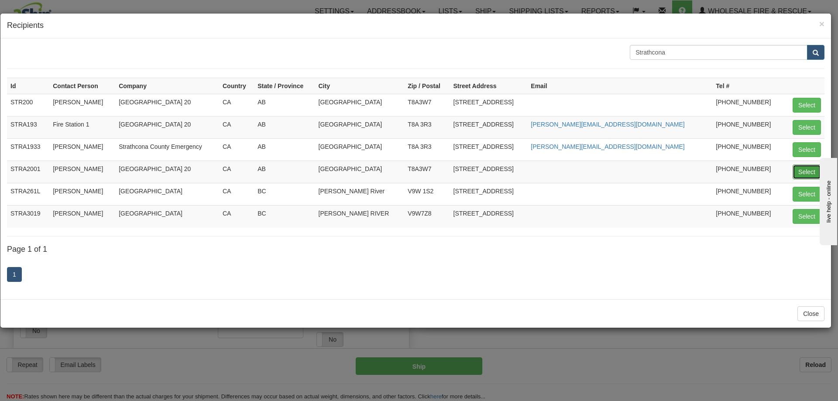
click at [805, 171] on button "Select" at bounding box center [806, 171] width 28 height 15
type input "STRA2001"
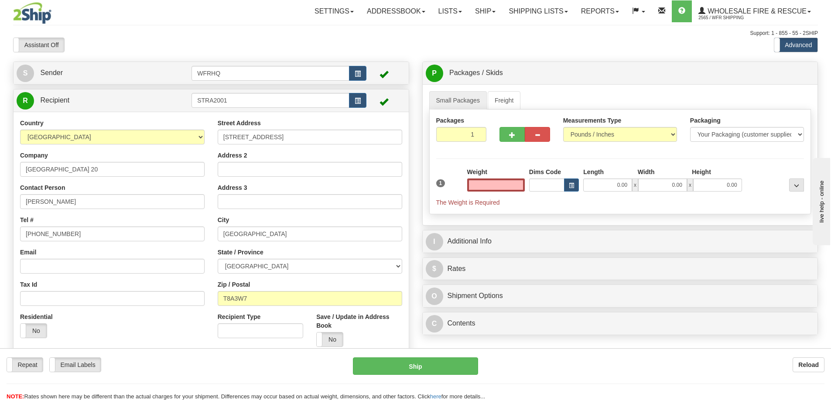
type input "0.00"
click at [63, 269] on input "Email" at bounding box center [112, 266] width 185 height 15
paste input "[PERSON_NAME][EMAIL_ADDRESS][DOMAIN_NAME]"
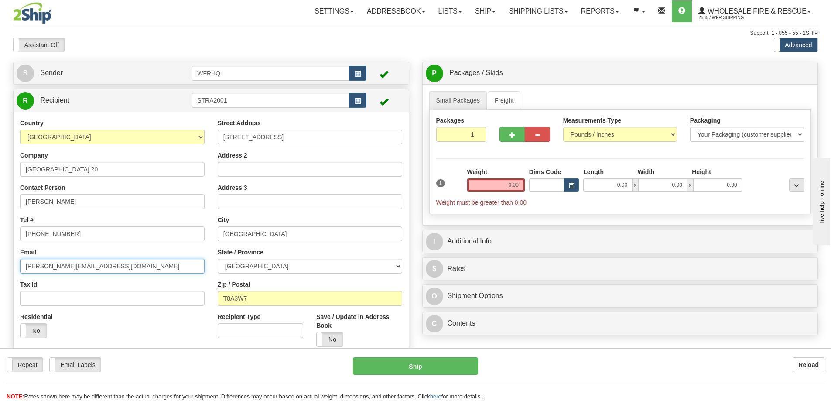
type input "[PERSON_NAME][EMAIL_ADDRESS][DOMAIN_NAME]"
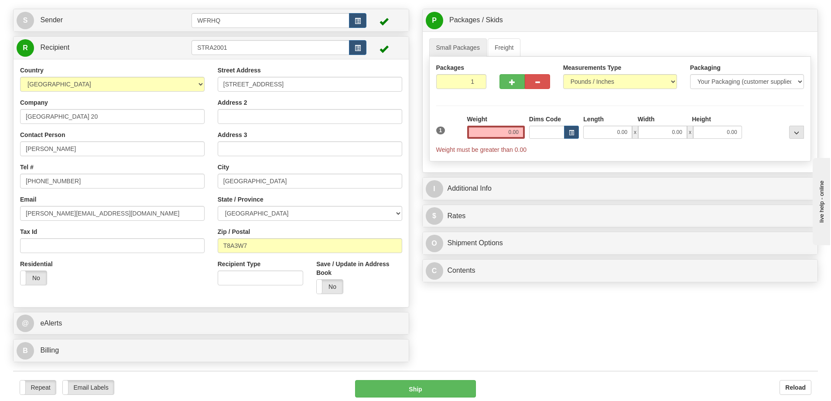
scroll to position [175, 0]
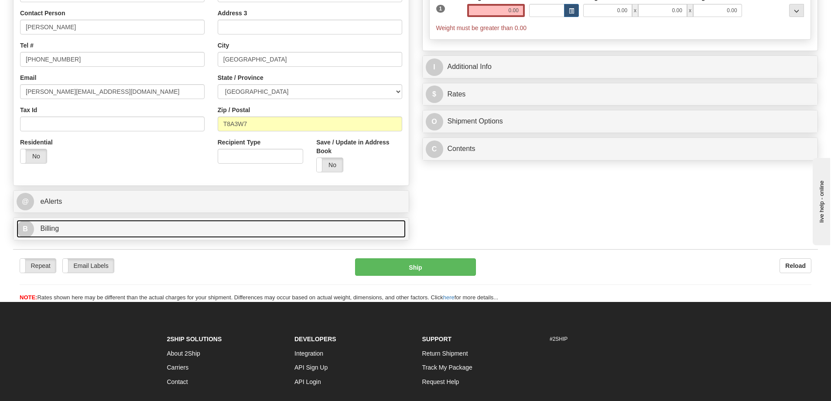
click at [76, 229] on link "B Billing" at bounding box center [211, 229] width 389 height 18
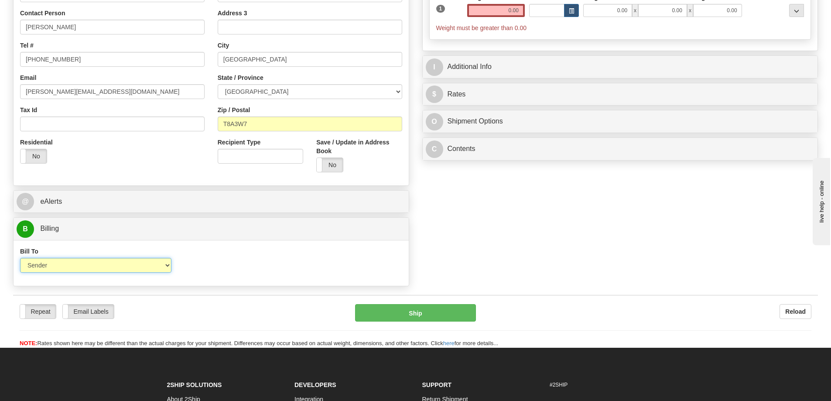
click at [95, 270] on select "Sender Recipient Third Party Collect" at bounding box center [95, 265] width 151 height 15
select select "2"
click at [20, 258] on select "Sender Recipient Third Party Collect" at bounding box center [95, 265] width 151 height 15
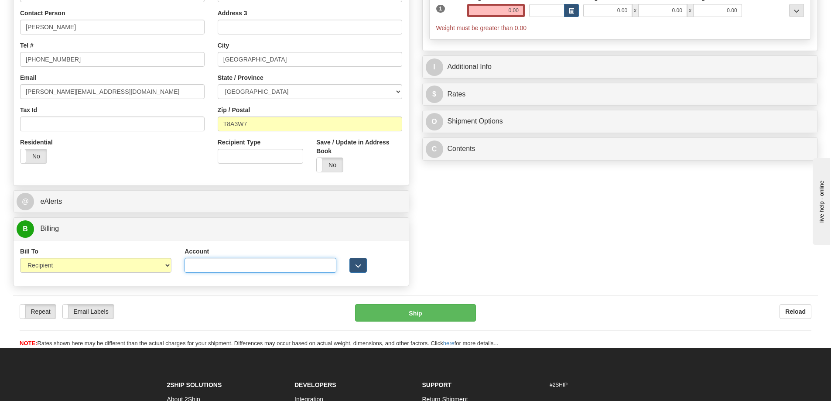
click at [223, 261] on input "Account" at bounding box center [260, 265] width 151 height 15
paste input "2269494"
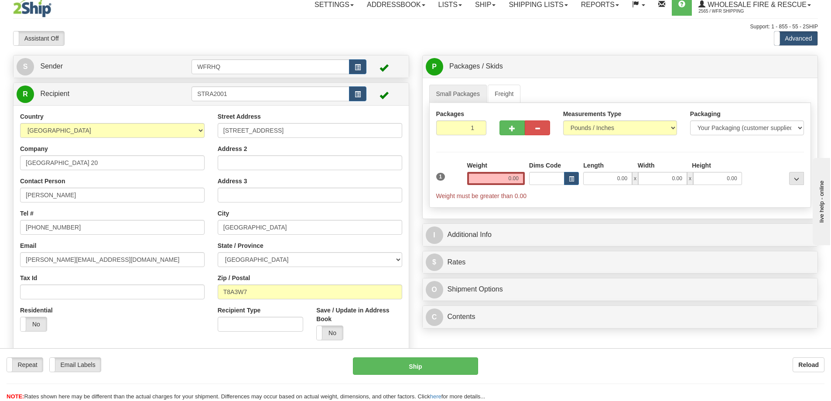
scroll to position [0, 0]
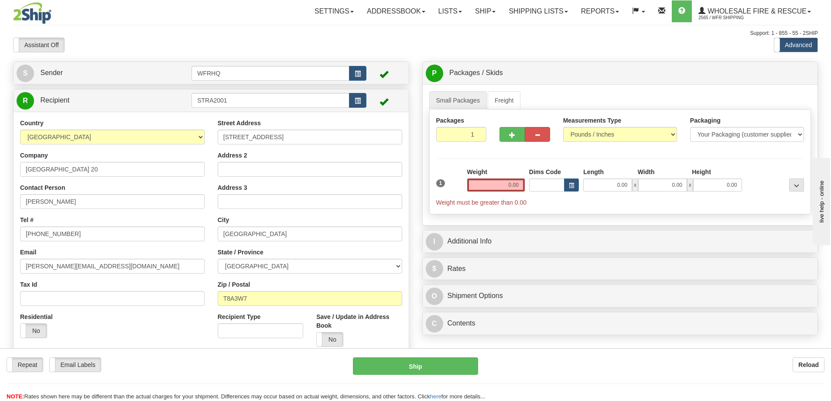
type input "2269494"
click at [503, 185] on input "0.00" at bounding box center [496, 184] width 58 height 13
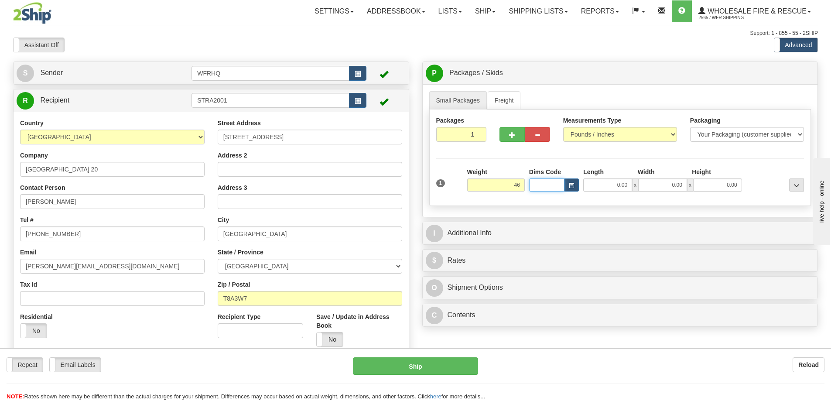
type input "46.00"
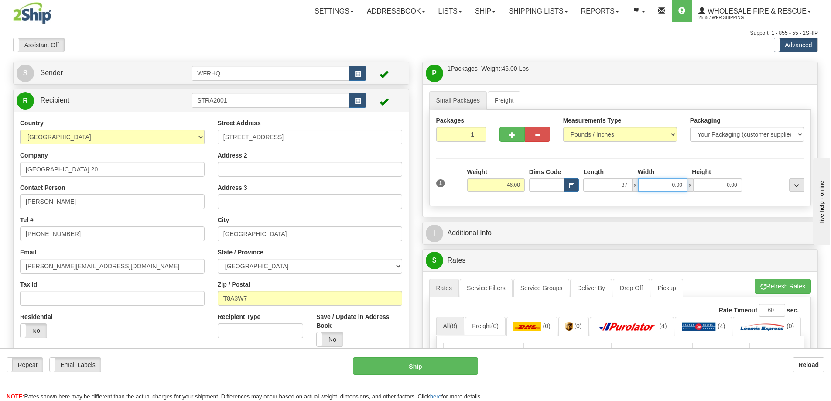
type input "37.00"
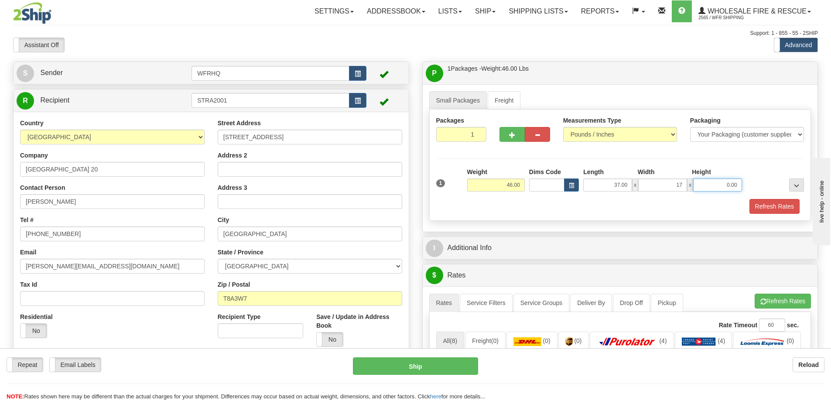
type input "17.00"
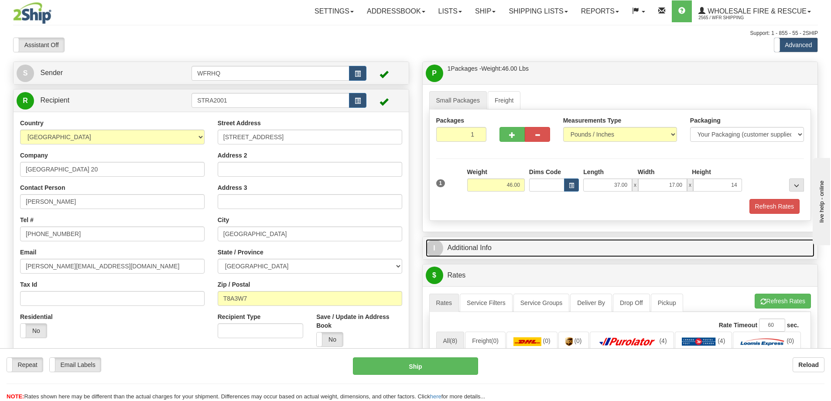
type input "14.00"
click at [462, 255] on link "I Additional Info" at bounding box center [620, 248] width 389 height 18
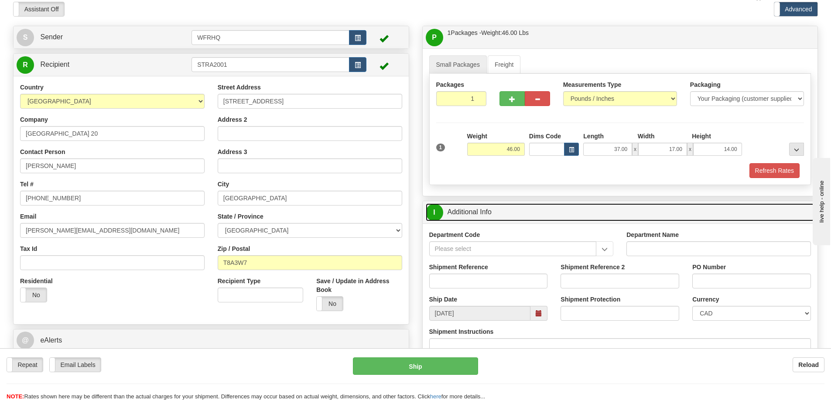
scroll to position [44, 0]
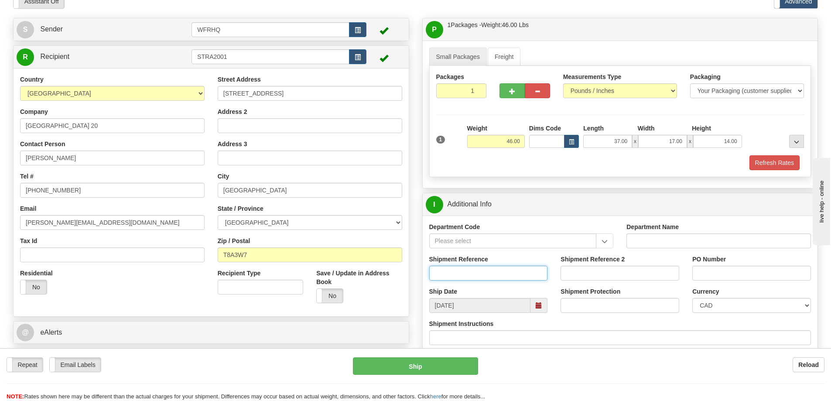
click at [471, 275] on input "Shipment Reference" at bounding box center [488, 273] width 119 height 15
type input "S44903 - 29854"
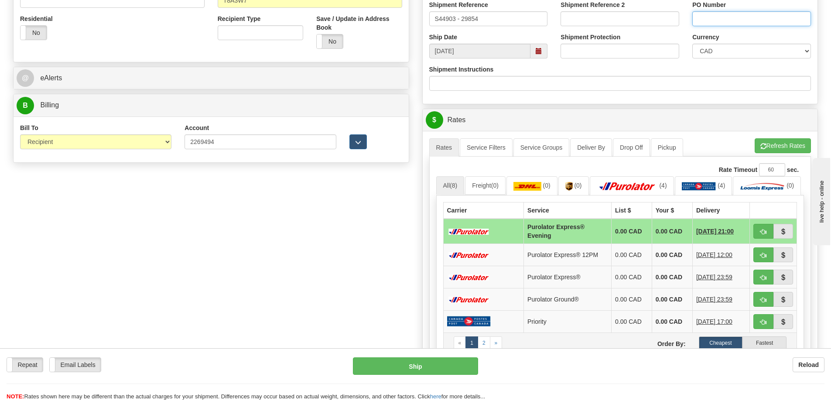
scroll to position [349, 0]
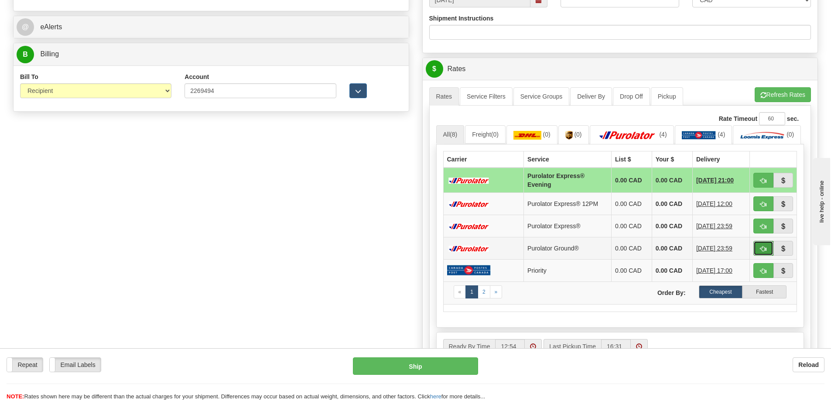
drag, startPoint x: 759, startPoint y: 265, endPoint x: 754, endPoint y: 265, distance: 4.4
click at [759, 256] on button "button" at bounding box center [763, 248] width 20 height 15
type input "260"
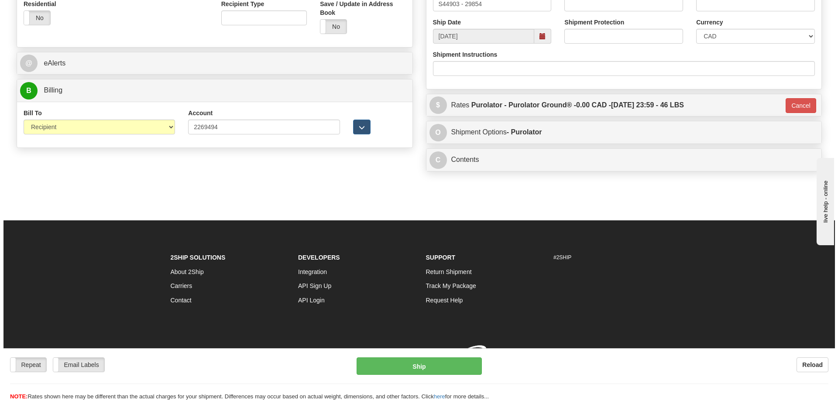
scroll to position [325, 0]
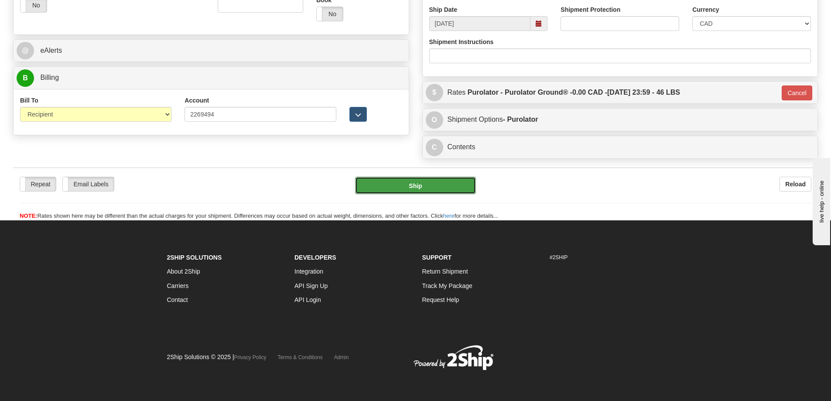
click at [403, 187] on button "Ship" at bounding box center [415, 185] width 121 height 17
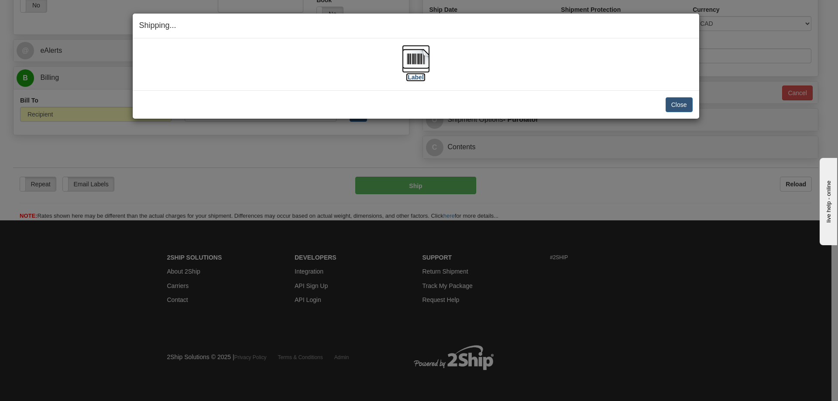
click at [422, 61] on img at bounding box center [416, 59] width 28 height 28
click at [595, 86] on div "[Label] IMPORTANT NOTICE Embassy / Consulate / Government Building / Hospital C…" at bounding box center [416, 64] width 566 height 52
click at [682, 102] on button "Close" at bounding box center [678, 104] width 27 height 15
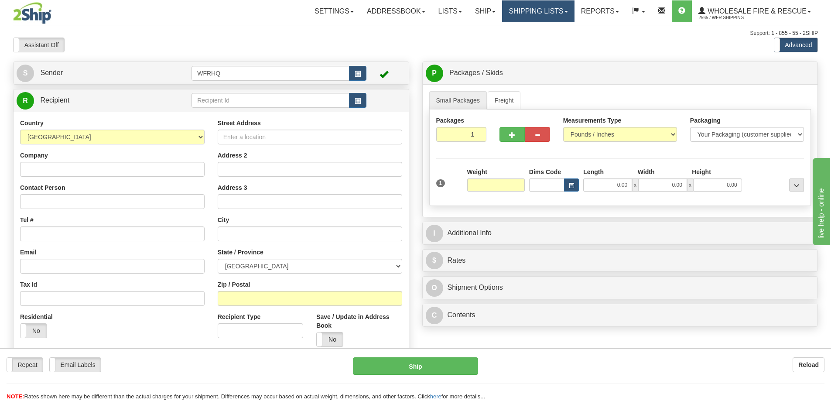
click at [541, 13] on link "Shipping lists" at bounding box center [538, 11] width 72 height 22
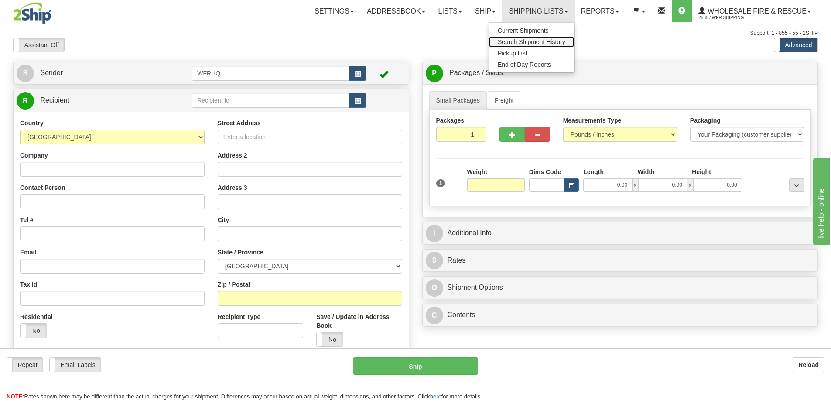
click at [538, 43] on span "Search Shipment History" at bounding box center [532, 41] width 68 height 7
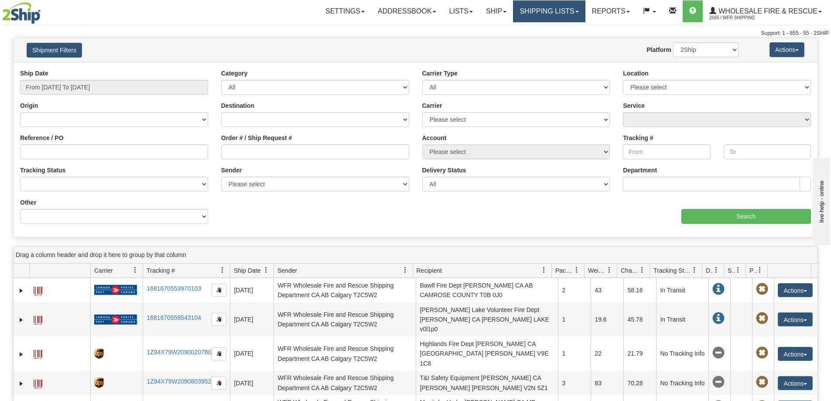
click at [531, 12] on link "Shipping lists" at bounding box center [549, 11] width 72 height 22
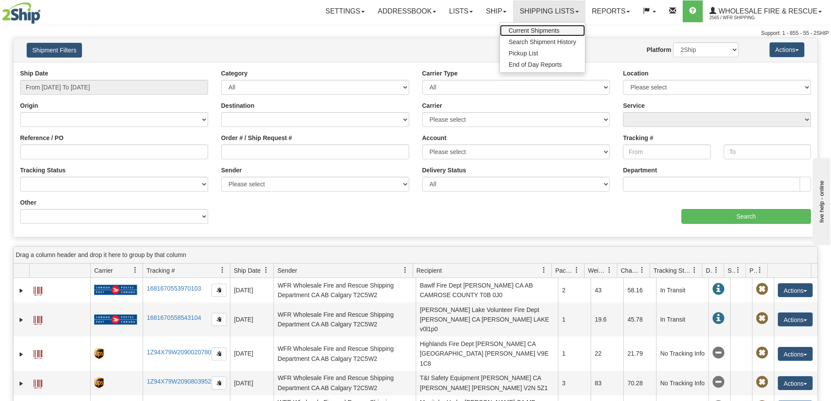
click at [532, 26] on link "Current Shipments" at bounding box center [542, 30] width 85 height 11
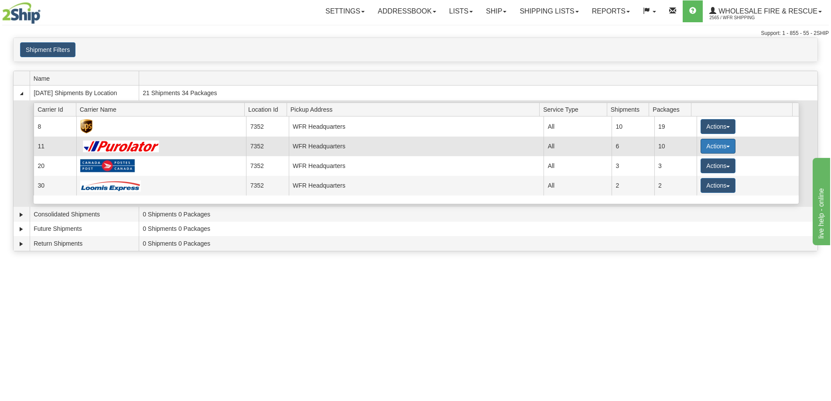
click at [721, 146] on button "Actions" at bounding box center [718, 146] width 35 height 15
click at [693, 161] on span "Details" at bounding box center [686, 162] width 24 height 6
